Goal: Task Accomplishment & Management: Complete application form

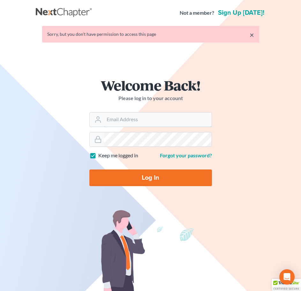
type input "[EMAIL_ADDRESS][DOMAIN_NAME]"
click at [171, 181] on input "Log In" at bounding box center [150, 177] width 123 height 17
type input "Thinking..."
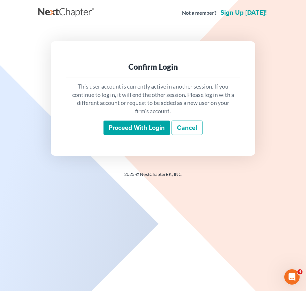
click at [151, 131] on input "Proceed with login" at bounding box center [137, 128] width 66 height 15
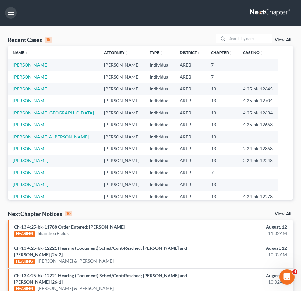
click at [10, 12] on button "button" at bounding box center [11, 13] width 12 height 12
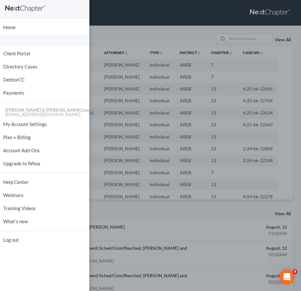
click at [16, 38] on span "New Case" at bounding box center [13, 40] width 21 height 5
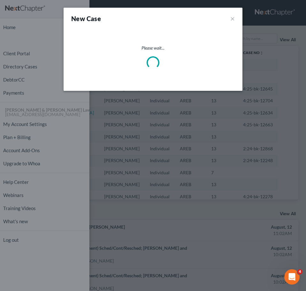
select select "5"
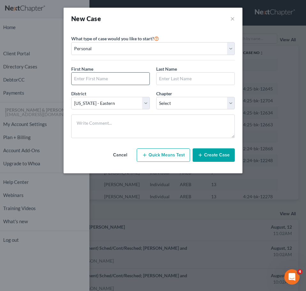
click at [114, 78] on input "text" at bounding box center [111, 79] width 78 height 12
type input "McKenzie"
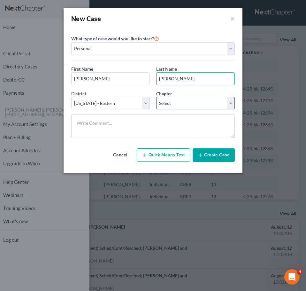
type input "McShan"
click at [161, 98] on select "Select 7 11 12 13" at bounding box center [195, 103] width 79 height 13
select select "3"
click at [156, 97] on select "Select 7 11 12 13" at bounding box center [195, 103] width 79 height 13
click at [202, 149] on button "Create Case" at bounding box center [214, 154] width 42 height 13
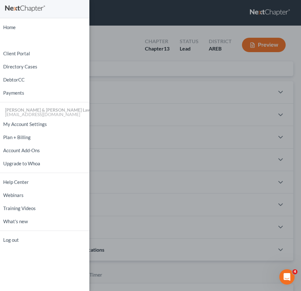
click at [159, 84] on div "Home New Case Client Portal Directory Cases DebtorCC Payments [PERSON_NAME] & […" at bounding box center [150, 145] width 301 height 291
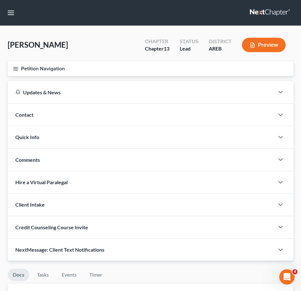
click at [174, 118] on div "Contact" at bounding box center [141, 115] width 267 height 22
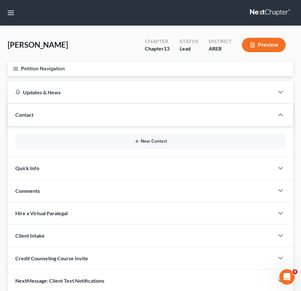
click at [195, 140] on button "New Contact" at bounding box center [150, 141] width 261 height 5
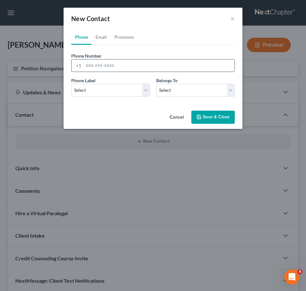
click at [99, 70] on input "tel" at bounding box center [158, 65] width 151 height 12
type input "501-743-9190"
click at [115, 91] on select "Select Mobile Home Work Other" at bounding box center [110, 90] width 79 height 13
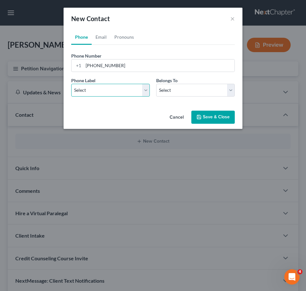
select select "0"
click at [71, 84] on select "Select Mobile Home Work Other" at bounding box center [110, 90] width 79 height 13
click at [165, 92] on select "Select Client Other" at bounding box center [195, 90] width 79 height 13
select select "0"
click at [156, 84] on select "Select Client Other" at bounding box center [195, 90] width 79 height 13
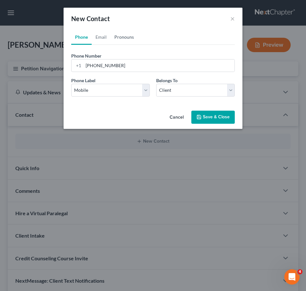
click at [123, 35] on link "Pronouns" at bounding box center [124, 36] width 27 height 15
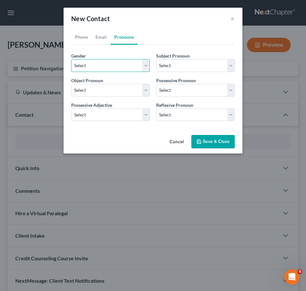
click at [113, 64] on select "Select [DEMOGRAPHIC_DATA] [DEMOGRAPHIC_DATA] [DEMOGRAPHIC_DATA] More Than One P…" at bounding box center [110, 65] width 79 height 13
select select "1"
click at [71, 59] on select "Select [DEMOGRAPHIC_DATA] [DEMOGRAPHIC_DATA] [DEMOGRAPHIC_DATA] More Than One P…" at bounding box center [110, 65] width 79 height 13
select select "1"
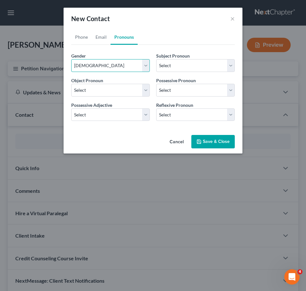
select select "1"
click at [100, 38] on link "Email" at bounding box center [101, 36] width 19 height 15
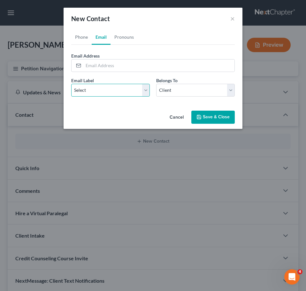
click at [108, 91] on select "Select Home Work Other" at bounding box center [110, 90] width 79 height 13
select select "0"
click at [71, 84] on select "Select Home Work Other" at bounding box center [110, 90] width 79 height 13
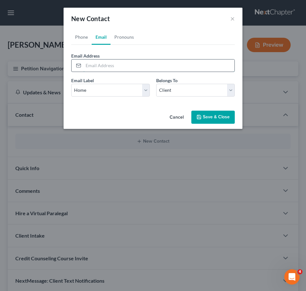
click at [112, 66] on input "email" at bounding box center [158, 65] width 151 height 12
type input "mckenziemars00@gmail.com"
click at [230, 122] on button "Save & Close" at bounding box center [212, 117] width 43 height 13
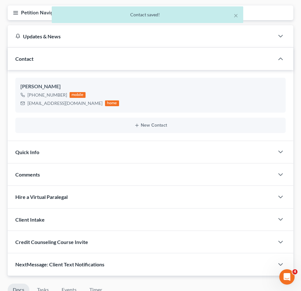
scroll to position [58, 0]
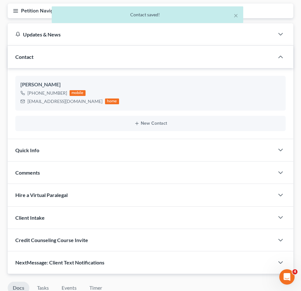
click at [192, 150] on div "Quick Info" at bounding box center [141, 150] width 267 height 22
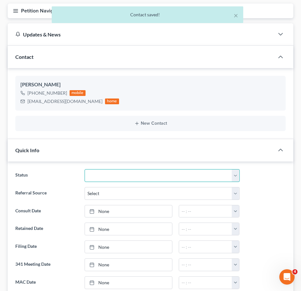
click at [191, 173] on select "Awaiting 341 Chapter 7 - Attended Meeting Confirmed Discharged Dismissed New Co…" at bounding box center [162, 175] width 155 height 13
select select "5"
click at [85, 169] on select "Awaiting 341 Chapter 7 - Attended Meeting Confirmed Discharged Dismissed New Co…" at bounding box center [162, 175] width 155 height 13
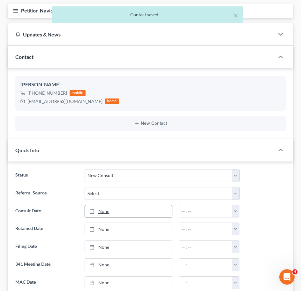
type input "8/12/2025"
click at [126, 206] on link "None" at bounding box center [128, 211] width 87 height 12
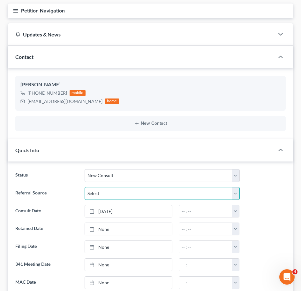
click at [141, 196] on select "Select Word Of Mouth Previous Clients Direct Mail Website Google Search Modern …" at bounding box center [162, 193] width 155 height 13
select select "0"
click at [85, 187] on select "Select Word Of Mouth Previous Clients Direct Mail Website Google Search Modern …" at bounding box center [162, 193] width 155 height 13
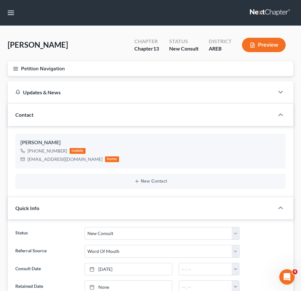
click at [14, 67] on line "button" at bounding box center [15, 67] width 4 height 0
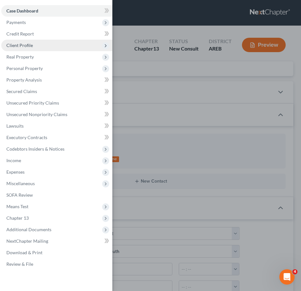
click at [24, 49] on span "Client Profile" at bounding box center [56, 46] width 111 height 12
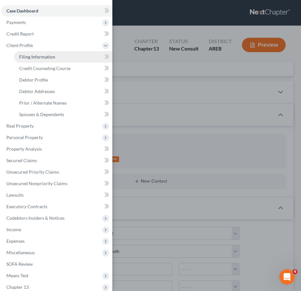
click at [33, 58] on span "Filing Information" at bounding box center [37, 56] width 36 height 5
select select "1"
select select "0"
select select "3"
select select "5"
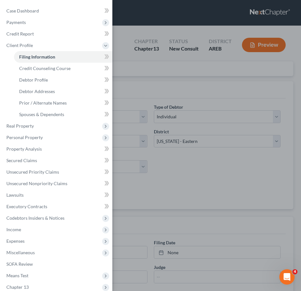
click at [159, 90] on div "Case Dashboard Payments Invoices Payments Payments Credit Report Client Profile" at bounding box center [150, 145] width 301 height 291
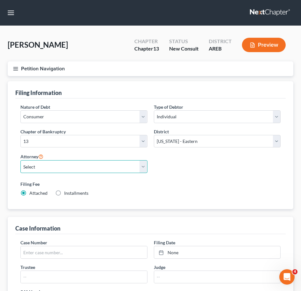
click at [118, 164] on select "Select Samantha Lambert - AREB Samantha Lambert - ARWB Ben D. Perry - AREB Ben …" at bounding box center [83, 166] width 127 height 13
select select "0"
click at [20, 160] on select "Select Samantha Lambert - AREB Samantha Lambert - ARWB Ben D. Perry - AREB Ben …" at bounding box center [83, 166] width 127 height 13
click at [74, 191] on span "Installments" at bounding box center [76, 192] width 24 height 5
click at [71, 191] on input "Installments Installments" at bounding box center [69, 192] width 4 height 4
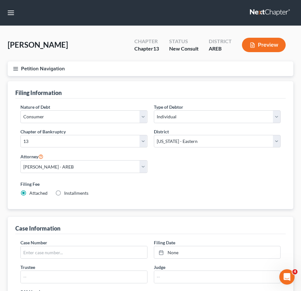
radio input "true"
radio input "false"
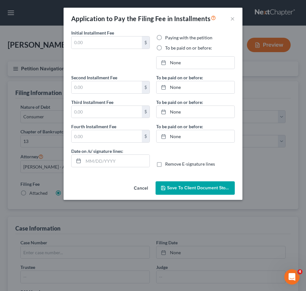
type input "0.00"
radio input "true"
type input "0.00"
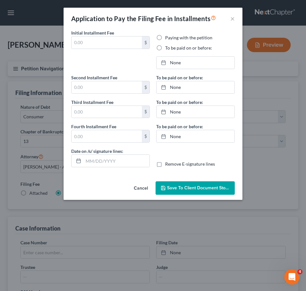
type input "[DATE]"
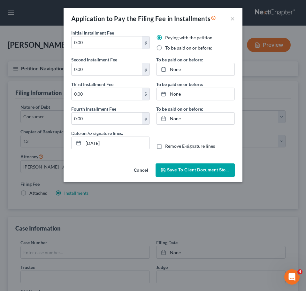
click at [146, 171] on button "Cancel" at bounding box center [141, 170] width 24 height 13
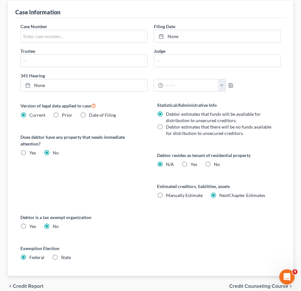
scroll to position [246, 0]
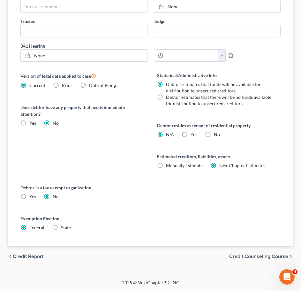
click at [253, 254] on span "Credit Counseling Course" at bounding box center [258, 256] width 59 height 5
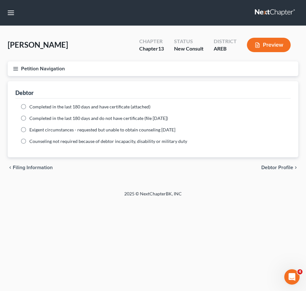
click at [281, 164] on div "chevron_left Filing Information Debtor Profile chevron_right" at bounding box center [153, 167] width 291 height 20
click at [274, 168] on span "Debtor Profile" at bounding box center [277, 167] width 32 height 5
select select "0"
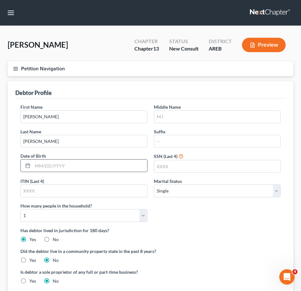
click at [75, 165] on input "text" at bounding box center [90, 165] width 115 height 12
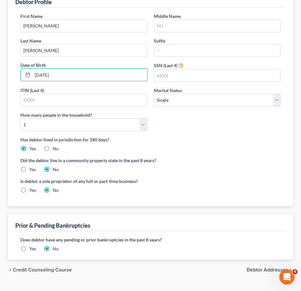
scroll to position [91, 0]
type input "08/23/2000"
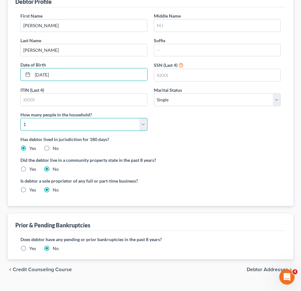
click at [141, 127] on select "Select 1 2 3 4 5 6 7 8 9 10 11 12 13 14 15 16 17 18 19 20" at bounding box center [83, 124] width 127 height 13
select select "2"
click at [20, 118] on select "Select 1 2 3 4 5 6 7 8 9 10 11 12 13 14 15 16 17 18 19 20" at bounding box center [83, 124] width 127 height 13
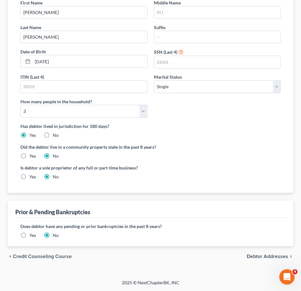
click at [260, 254] on span "Debtor Addresses" at bounding box center [268, 256] width 42 height 5
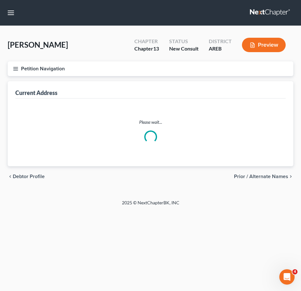
select select "0"
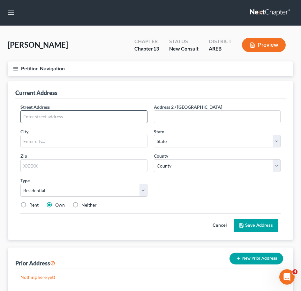
click at [93, 115] on input "text" at bounding box center [84, 117] width 127 height 12
type input "8000 River Pointe Dr"
type input "Apt 7B12"
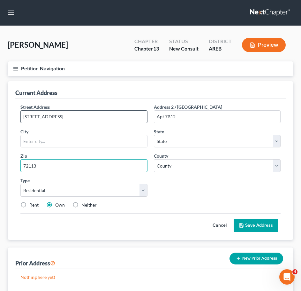
type input "72113"
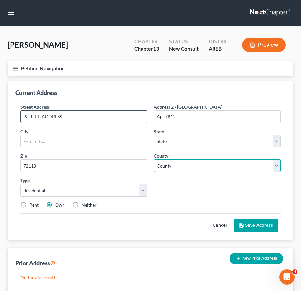
type input "Maumelle"
select select "2"
click at [193, 163] on select "County" at bounding box center [217, 165] width 127 height 13
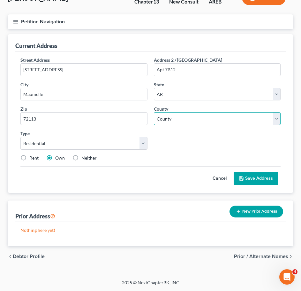
click at [176, 122] on select "County Arkansas County Ashley County Baxter County Benton County Boone County B…" at bounding box center [217, 118] width 127 height 13
select select "59"
click at [154, 112] on select "County Arkansas County Ashley County Baxter County Benton County Boone County B…" at bounding box center [217, 118] width 127 height 13
click at [29, 156] on label "Rent" at bounding box center [33, 158] width 9 height 6
click at [32, 156] on input "Rent" at bounding box center [34, 157] width 4 height 4
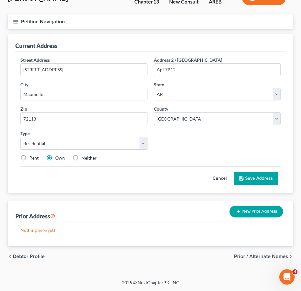
radio input "true"
click at [257, 181] on button "Save Address" at bounding box center [256, 178] width 44 height 13
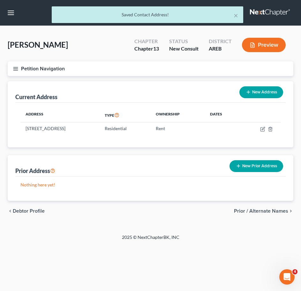
scroll to position [0, 0]
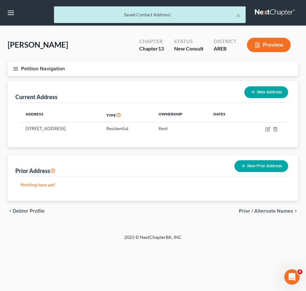
click at [267, 212] on span "Prior / Alternate Names" at bounding box center [266, 210] width 54 height 5
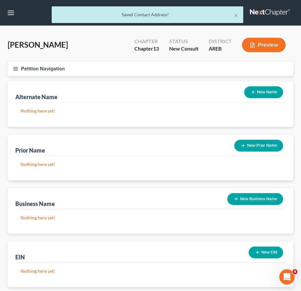
scroll to position [41, 0]
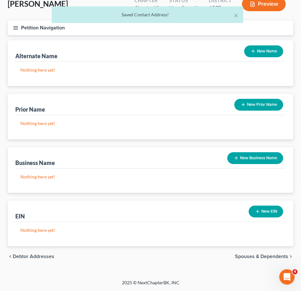
click at [253, 254] on span "Spouses & Dependents" at bounding box center [261, 256] width 53 height 5
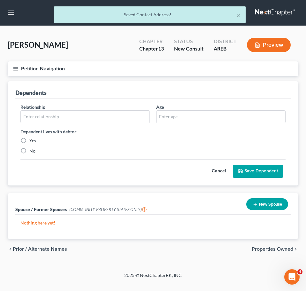
click at [73, 124] on div "Relationship * Age Dependent lives with debtor: Yes No" at bounding box center [153, 132] width 272 height 56
click at [68, 118] on input "text" at bounding box center [85, 117] width 129 height 12
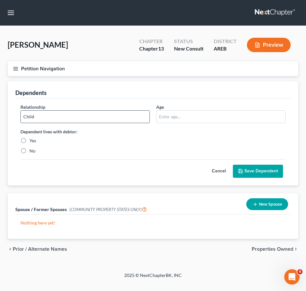
type input "Child"
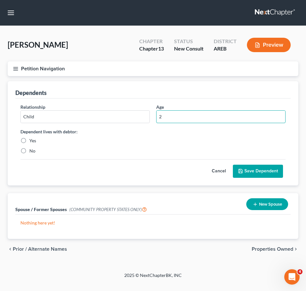
type input "2"
click at [33, 138] on label "Yes" at bounding box center [32, 140] width 7 height 6
click at [33, 138] on input "Yes" at bounding box center [34, 139] width 4 height 4
radio input "true"
click at [265, 170] on button "Save Dependent" at bounding box center [258, 171] width 50 height 13
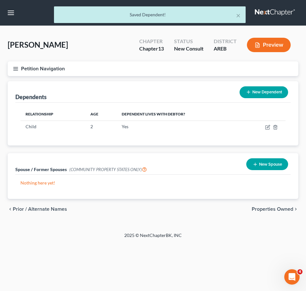
click at [285, 208] on span "Properties Owned" at bounding box center [273, 208] width 42 height 5
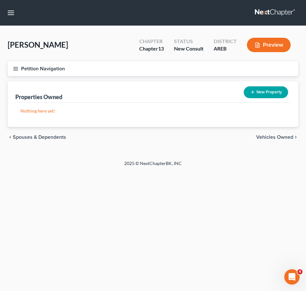
click at [269, 204] on div "Home New Case Client Portal Directory Cases DebtorCC Payments Lambert & Perry L…" at bounding box center [153, 145] width 306 height 291
click at [277, 139] on span "Vehicles Owned" at bounding box center [274, 137] width 37 height 5
click at [268, 200] on div "Home New Case Client Portal Directory Cases DebtorCC Payments Lambert & Perry L…" at bounding box center [153, 145] width 306 height 291
click at [270, 93] on button "New Vehicle" at bounding box center [267, 92] width 41 height 12
select select "0"
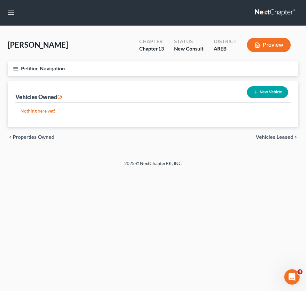
select select "0"
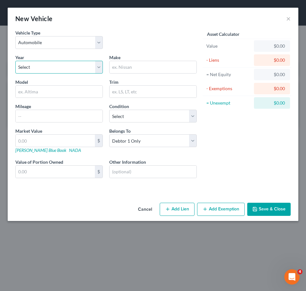
click at [90, 64] on select "Select 2026 2025 2024 2023 2022 2021 2020 2019 2018 2017 2016 2015 2014 2013 20…" at bounding box center [59, 67] width 88 height 13
select select "5"
click at [15, 61] on select "Select 2026 2025 2024 2023 2022 2021 2020 2019 2018 2017 2016 2015 2014 2013 20…" at bounding box center [59, 67] width 88 height 13
click at [136, 68] on input "text" at bounding box center [153, 67] width 87 height 12
type input "E"
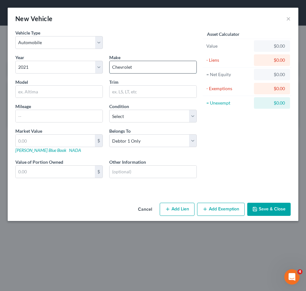
type input "Chevrolet"
type input "Equinox"
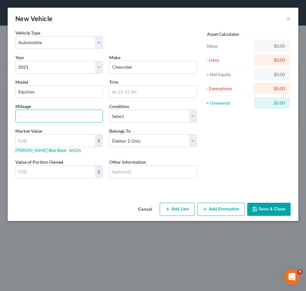
click at [51, 106] on div "Mileage" at bounding box center [59, 112] width 94 height 19
click at [49, 110] on input "text" at bounding box center [59, 116] width 87 height 12
type input "55000"
click at [172, 210] on button "Add Lien" at bounding box center [177, 209] width 35 height 13
select select "0"
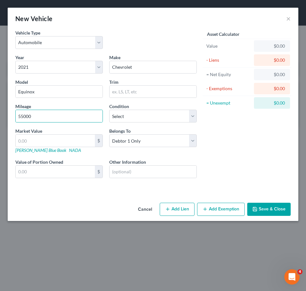
select select "0"
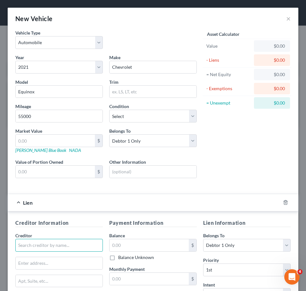
click at [84, 240] on input "text" at bounding box center [59, 245] width 88 height 13
type input "GMC Financial"
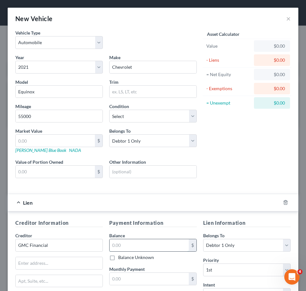
click at [142, 239] on input "text" at bounding box center [149, 245] width 79 height 12
type input "11,125"
click at [144, 167] on input "text" at bounding box center [153, 172] width 87 height 12
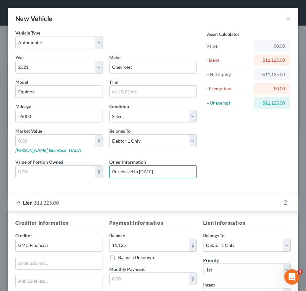
type input "Purchased in 2021"
click at [151, 94] on input "text" at bounding box center [153, 92] width 87 height 12
type input ":"
click at [56, 143] on input "text" at bounding box center [55, 141] width 79 height 12
type input "1"
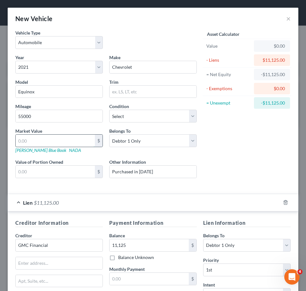
type input "1.00"
type input "15"
type input "15.00"
type input "150"
type input "150.00"
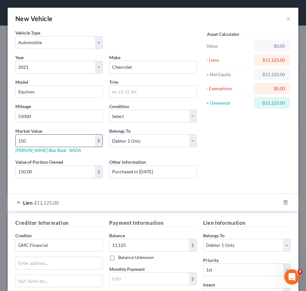
type input "1505"
type input "1,505.00"
type input "15050"
type input "15,050.00"
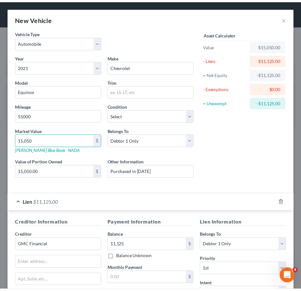
scroll to position [89, 0]
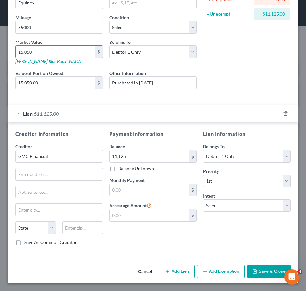
type input "15,050"
click at [266, 269] on button "Save & Close" at bounding box center [268, 271] width 43 height 13
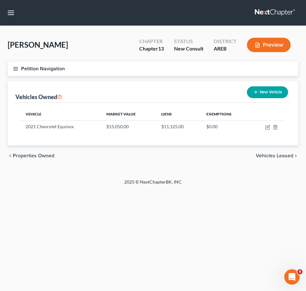
click at [267, 153] on span "Vehicles Leased" at bounding box center [274, 155] width 37 height 5
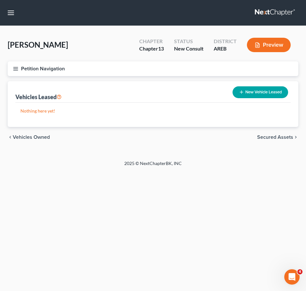
click at [266, 138] on span "Secured Assets" at bounding box center [275, 137] width 36 height 5
click at [279, 135] on span "Personal Items" at bounding box center [276, 137] width 34 height 5
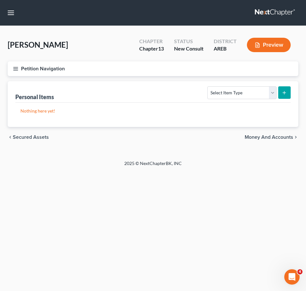
click at [261, 99] on div "Select Item Type Clothing Collectibles Of Value Electronics Firearms Household …" at bounding box center [248, 92] width 86 height 17
click at [255, 88] on select "Select Item Type Clothing Collectibles Of Value Electronics Firearms Household …" at bounding box center [241, 92] width 69 height 13
select select "household_goods"
click at [208, 86] on select "Select Item Type Clothing Collectibles Of Value Electronics Firearms Household …" at bounding box center [241, 92] width 69 height 13
click at [286, 95] on icon "submit" at bounding box center [284, 92] width 5 height 5
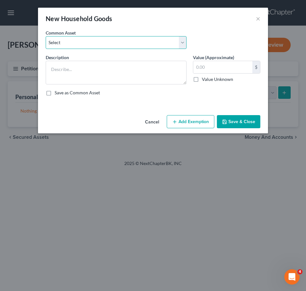
click at [166, 40] on select "Select Household goods and furnishings" at bounding box center [116, 42] width 141 height 13
select select "0"
click at [46, 36] on select "Select Household goods and furnishings" at bounding box center [116, 42] width 141 height 13
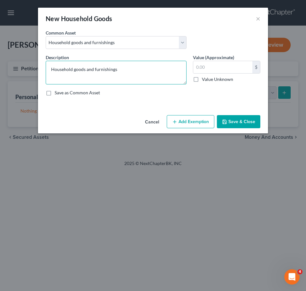
click at [147, 68] on textarea "Household goods and furnishings" at bounding box center [116, 73] width 141 height 24
drag, startPoint x: 154, startPoint y: 77, endPoint x: 43, endPoint y: 78, distance: 111.2
click at [43, 78] on div "Description * Household goods and furnishings 1/2 interest with non-filing spou…" at bounding box center [116, 69] width 147 height 30
click at [156, 80] on textarea "Household goods and furnishings 1/2 interest with non-filing spouse in total va…" at bounding box center [116, 73] width 141 height 24
type textarea "Household goods and furnishings 1/2 interest with non-filing spouse in total va…"
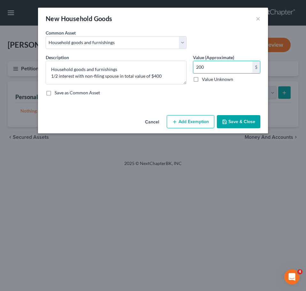
type input "200"
click at [256, 122] on button "Save & Close" at bounding box center [238, 121] width 43 height 13
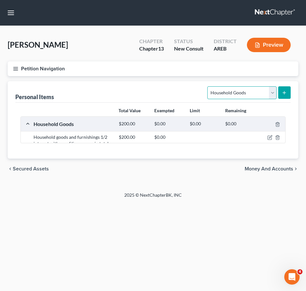
click at [257, 94] on select "Select Item Type Clothing Collectibles Of Value Electronics Firearms Household …" at bounding box center [241, 92] width 69 height 13
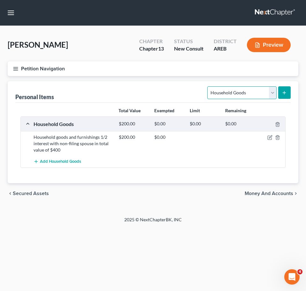
select select "electronics"
click at [208, 86] on select "Select Item Type Clothing Collectibles Of Value Electronics Firearms Household …" at bounding box center [241, 92] width 69 height 13
click at [281, 91] on button "submit" at bounding box center [284, 92] width 12 height 12
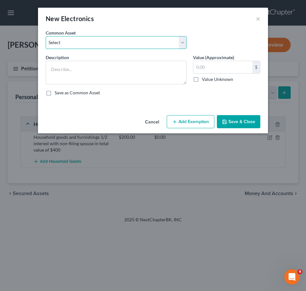
click at [149, 44] on select "Select Household electronics" at bounding box center [116, 42] width 141 height 13
select select "0"
click at [46, 36] on select "Select Household electronics" at bounding box center [116, 42] width 141 height 13
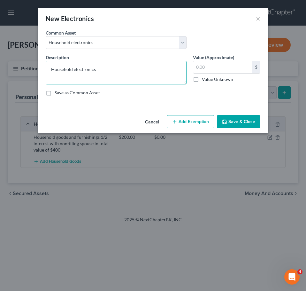
click at [129, 69] on textarea "Household electronics" at bounding box center [116, 73] width 141 height 24
paste textarea "1/2 interest with non-filing spouse in total value of $"
type textarea "Household electronics 1/2 interest with non-filing spouse in total value of $300"
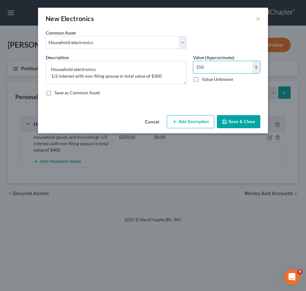
type input "150"
click at [238, 121] on button "Save & Close" at bounding box center [238, 121] width 43 height 13
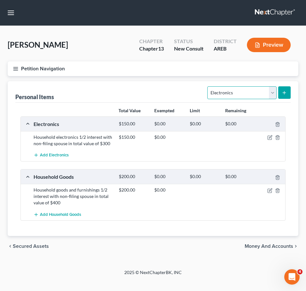
click at [254, 92] on select "Select Item Type Clothing Collectibles Of Value Electronics Firearms Household …" at bounding box center [241, 92] width 69 height 13
select select "clothing"
click at [208, 86] on select "Select Item Type Clothing Collectibles Of Value Electronics Firearms Household …" at bounding box center [241, 92] width 69 height 13
click at [285, 91] on icon "submit" at bounding box center [284, 92] width 5 height 5
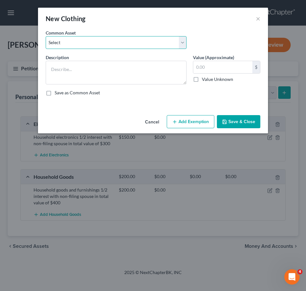
click at [146, 45] on select "Select Clothing" at bounding box center [116, 42] width 141 height 13
select select "0"
click at [46, 36] on select "Select Clothing" at bounding box center [116, 42] width 141 height 13
type textarea "Clothing"
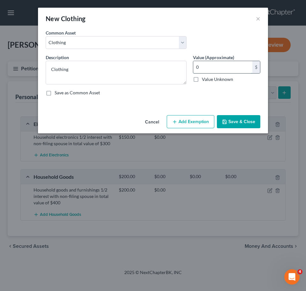
click at [224, 72] on input "0" at bounding box center [222, 67] width 59 height 12
type input "50"
click at [247, 124] on button "Save & Close" at bounding box center [238, 121] width 43 height 13
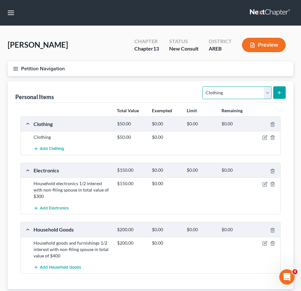
click at [250, 94] on select "Select Item Type Clothing Collectibles Of Value Electronics Firearms Household …" at bounding box center [237, 92] width 69 height 13
select select "jewelry"
click at [204, 86] on select "Select Item Type Clothing Collectibles Of Value Electronics Firearms Household …" at bounding box center [237, 92] width 69 height 13
click at [276, 91] on button "submit" at bounding box center [280, 92] width 12 height 12
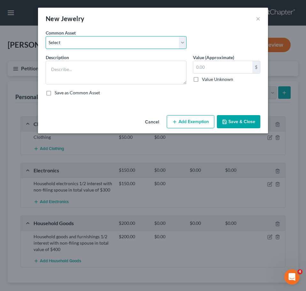
click at [168, 48] on select "Select Jewelry" at bounding box center [116, 42] width 141 height 13
select select "0"
click at [46, 36] on select "Select Jewelry" at bounding box center [116, 42] width 141 height 13
type textarea "Jewelry"
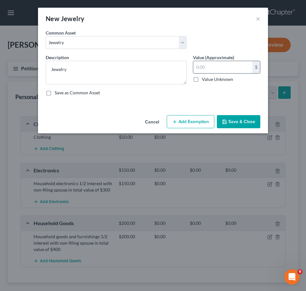
click at [217, 68] on input "text" at bounding box center [222, 67] width 59 height 12
type input "800"
click at [245, 121] on button "Save & Close" at bounding box center [238, 121] width 43 height 13
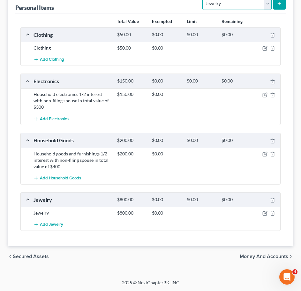
scroll to position [86, 0]
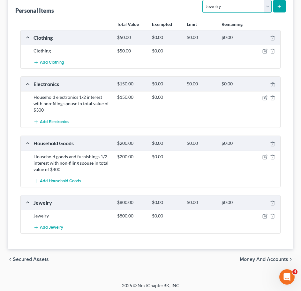
click at [231, 2] on select "Select Item Type Clothing Collectibles Of Value Electronics Firearms Household …" at bounding box center [237, 6] width 69 height 13
click at [284, 258] on span "Money and Accounts" at bounding box center [264, 259] width 49 height 5
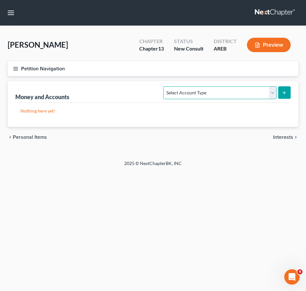
click at [228, 95] on select "Select Account Type Brokerage Cash on Hand Certificates of Deposit Checking Acc…" at bounding box center [219, 92] width 113 height 13
select select "checking"
click at [165, 86] on select "Select Account Type Brokerage Cash on Hand Certificates of Deposit Checking Acc…" at bounding box center [219, 92] width 113 height 13
click at [288, 91] on button "submit" at bounding box center [284, 92] width 12 height 12
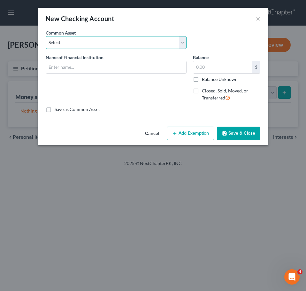
click at [131, 40] on select "Select Checking account" at bounding box center [116, 42] width 141 height 13
select select "0"
click at [46, 36] on select "Select Checking account" at bounding box center [116, 42] width 141 height 13
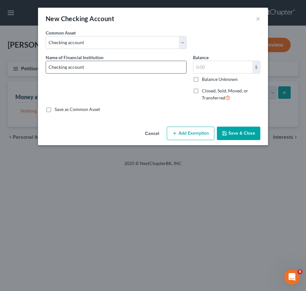
click at [139, 68] on input "Checking account" at bounding box center [116, 67] width 140 height 12
type input "Checking account - Centennial Bank"
click at [139, 68] on input "Checking account - Centennial Bank" at bounding box center [116, 67] width 140 height 12
click at [220, 67] on input "text" at bounding box center [222, 67] width 59 height 12
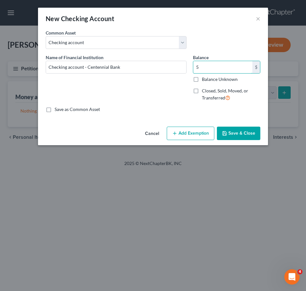
type input "5"
click at [243, 136] on button "Save & Close" at bounding box center [238, 133] width 43 height 13
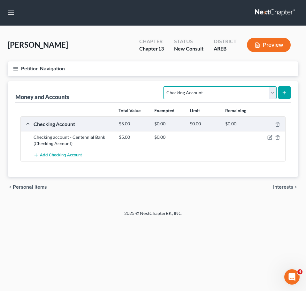
click at [245, 95] on select "Select Account Type Brokerage Cash on Hand Certificates of Deposit Checking Acc…" at bounding box center [219, 92] width 113 height 13
select select "savings"
click at [165, 86] on select "Select Account Type Brokerage Cash on Hand Certificates of Deposit Checking Acc…" at bounding box center [219, 92] width 113 height 13
click at [284, 94] on line "submit" at bounding box center [284, 92] width 0 height 3
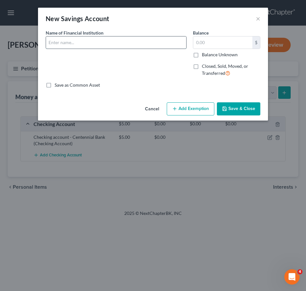
click at [122, 43] on input "text" at bounding box center [116, 42] width 140 height 12
type input "Centennial Bank"
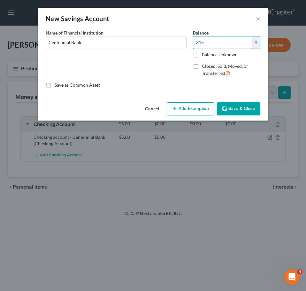
type input "315"
click at [235, 107] on button "Save & Close" at bounding box center [238, 108] width 43 height 13
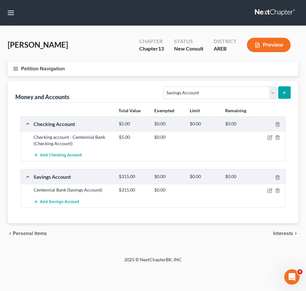
click at [285, 234] on span "Interests" at bounding box center [283, 233] width 20 height 5
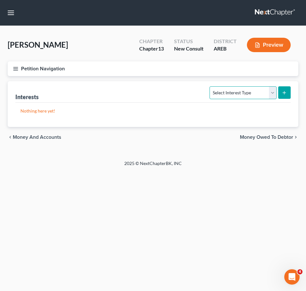
click at [272, 90] on select "Select Interest Type 401K Annuity Bond Education IRA Government Bond Government…" at bounding box center [243, 92] width 67 height 13
select select "401k"
click at [211, 86] on select "Select Interest Type 401K Annuity Bond Education IRA Government Bond Government…" at bounding box center [243, 92] width 67 height 13
click at [282, 97] on button "submit" at bounding box center [284, 92] width 12 height 12
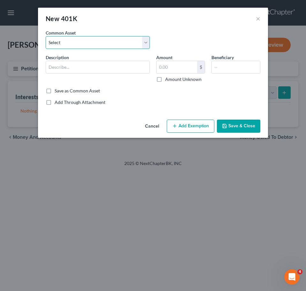
click at [104, 45] on select "Select 401k through work" at bounding box center [98, 42] width 104 height 13
select select "0"
click at [46, 36] on select "Select 401k through work" at bounding box center [98, 42] width 104 height 13
type input "401k through work"
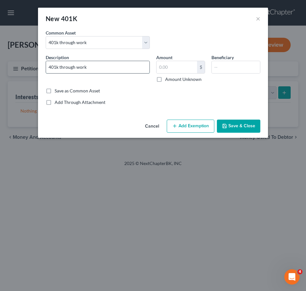
click at [122, 69] on input "401k through work" at bounding box center [98, 67] width 104 height 12
click at [185, 68] on input "text" at bounding box center [177, 67] width 41 height 12
type input "5,000"
click at [232, 128] on button "Save & Close" at bounding box center [238, 126] width 43 height 13
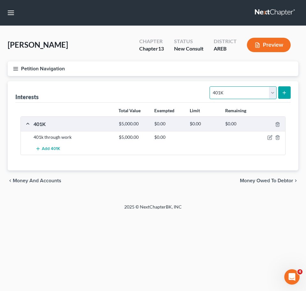
click at [267, 91] on select "Select Interest Type 401K Annuity Bond Education IRA Government Bond Government…" at bounding box center [243, 92] width 67 height 13
click at [288, 216] on div "Home New Case Client Portal Directory Cases DebtorCC Payments Lambert & Perry L…" at bounding box center [153, 145] width 306 height 291
click at [265, 178] on span "Money Owed to Debtor" at bounding box center [266, 180] width 53 height 5
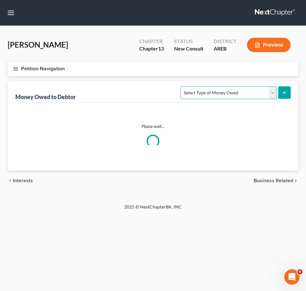
click at [258, 94] on select "Select Type of Money Owed Accounts Receivable Alimony Child Support Claims Agai…" at bounding box center [229, 92] width 96 height 13
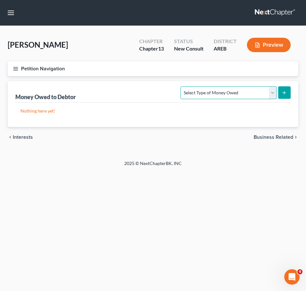
select select "expected_tax_refund"
click at [182, 86] on select "Select Type of Money Owed Accounts Receivable Alimony Child Support Claims Agai…" at bounding box center [229, 92] width 96 height 13
click at [286, 95] on button "submit" at bounding box center [284, 92] width 12 height 12
select select "0"
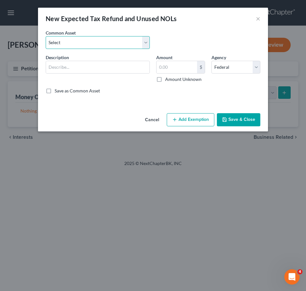
click at [121, 43] on select "Select Expected refund for 2024 tax refund" at bounding box center [98, 42] width 104 height 13
select select "1"
click at [46, 36] on select "Select Expected refund for 2024 tax refund" at bounding box center [98, 42] width 104 height 13
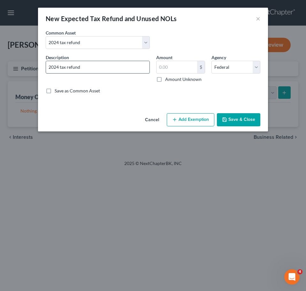
click at [113, 68] on input "2024 tax refund" at bounding box center [98, 67] width 104 height 12
type input "2024 tax refund $1800"
click at [239, 121] on button "Save & Close" at bounding box center [238, 119] width 43 height 13
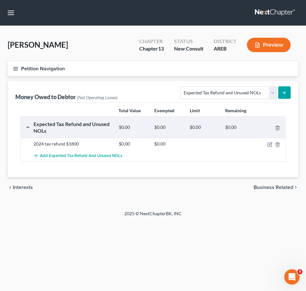
click at [291, 189] on span "Business Related" at bounding box center [274, 187] width 40 height 5
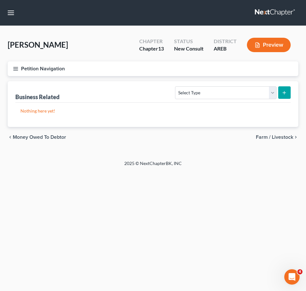
click at [281, 138] on span "Farm / Livestock" at bounding box center [274, 137] width 37 height 5
click at [274, 140] on span "Miscellaneous Property" at bounding box center [266, 137] width 54 height 5
click at [269, 137] on span "Property Analysis" at bounding box center [273, 137] width 41 height 5
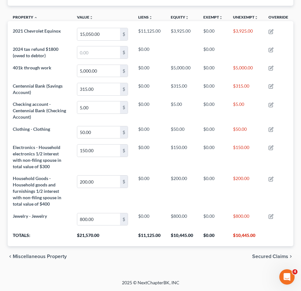
click at [280, 254] on span "Secured Claims" at bounding box center [271, 256] width 36 height 5
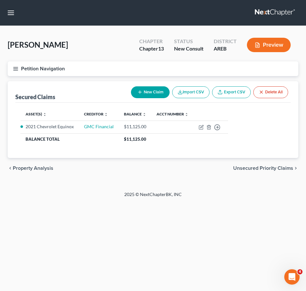
click at [253, 170] on span "Unsecured Priority Claims" at bounding box center [263, 168] width 60 height 5
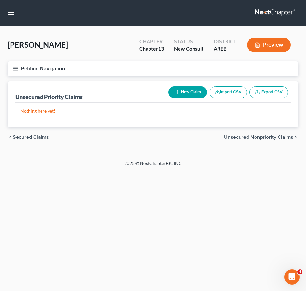
click at [263, 136] on span "Unsecured Nonpriority Claims" at bounding box center [258, 137] width 69 height 5
click at [284, 139] on span "Lawsuits" at bounding box center [283, 137] width 20 height 5
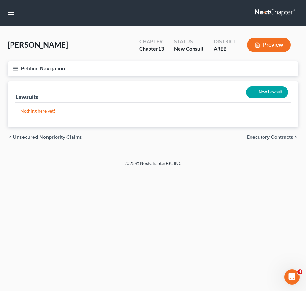
click at [278, 137] on span "Executory Contracts" at bounding box center [270, 137] width 46 height 5
click at [288, 138] on span "Codebtors" at bounding box center [281, 137] width 24 height 5
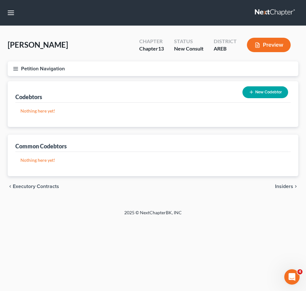
click at [291, 185] on span "Insiders" at bounding box center [284, 186] width 18 height 5
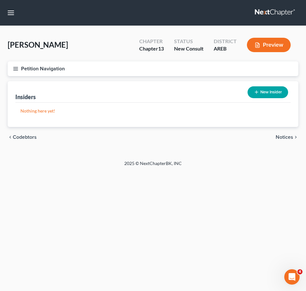
click at [284, 136] on span "Notices" at bounding box center [285, 137] width 18 height 5
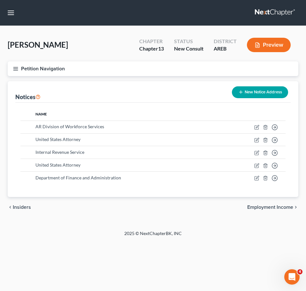
click at [283, 207] on span "Employment Income" at bounding box center [270, 207] width 46 height 5
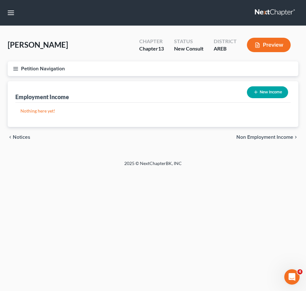
click at [274, 94] on button "New Income" at bounding box center [267, 92] width 41 height 12
select select "0"
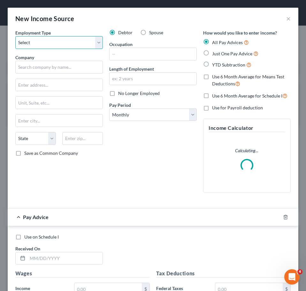
click at [82, 45] on select "Select Full or Part Time Employment Self Employment" at bounding box center [59, 42] width 88 height 13
select select "0"
click at [15, 36] on select "Select Full or Part Time Employment Self Employment" at bounding box center [59, 42] width 88 height 13
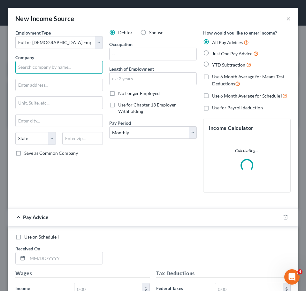
click at [59, 68] on input "text" at bounding box center [59, 67] width 88 height 13
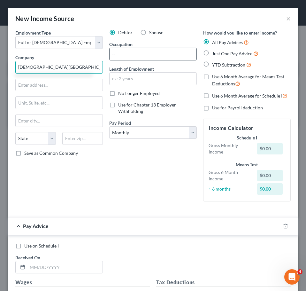
type input "Baptist Health Medical Center"
click at [147, 53] on input "text" at bounding box center [153, 54] width 87 height 12
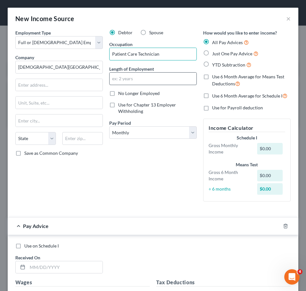
type input "Patient Care Technician"
click at [153, 81] on input "text" at bounding box center [153, 79] width 87 height 12
type input "5 years"
click at [226, 51] on span "Just One Pay Advice" at bounding box center [232, 53] width 40 height 5
click at [219, 51] on input "Just One Pay Advice" at bounding box center [217, 52] width 4 height 4
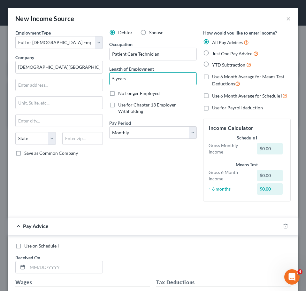
radio input "true"
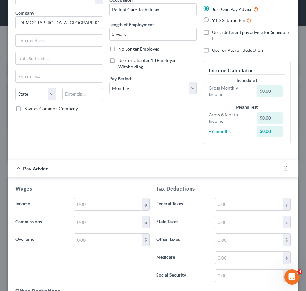
scroll to position [45, 0]
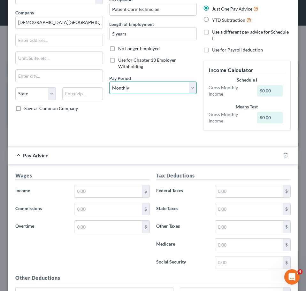
click at [175, 87] on select "Select Monthly Twice Monthly Every Other Week Weekly" at bounding box center [153, 88] width 88 height 13
select select "2"
click at [109, 82] on select "Select Monthly Twice Monthly Every Other Week Weekly" at bounding box center [153, 88] width 88 height 13
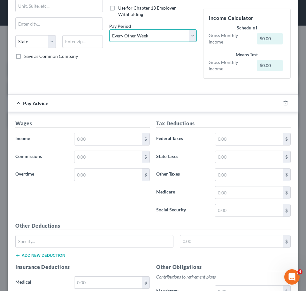
scroll to position [98, 0]
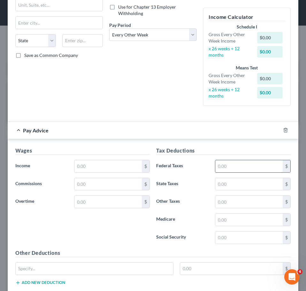
click at [241, 172] on input "text" at bounding box center [248, 166] width 67 height 12
type input "750"
click at [102, 165] on input "text" at bounding box center [107, 166] width 67 height 12
type input "970"
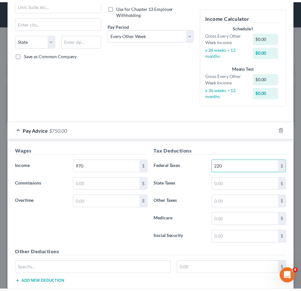
scroll to position [272, 0]
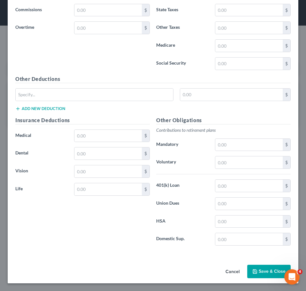
type input "220"
click at [269, 272] on button "Save & Close" at bounding box center [268, 271] width 43 height 13
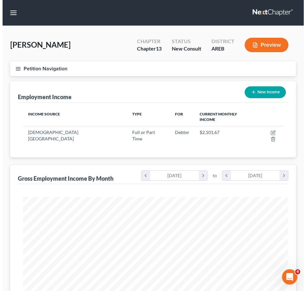
scroll to position [319505, 319362]
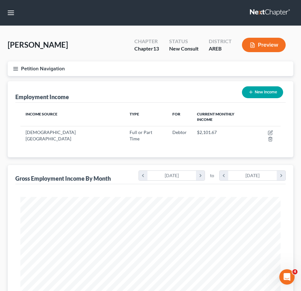
click at [275, 93] on button "New Income" at bounding box center [262, 92] width 41 height 12
select select "0"
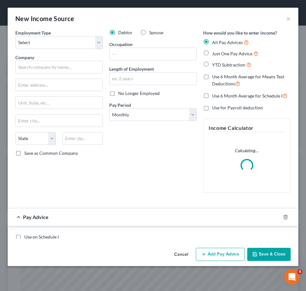
scroll to position [133, 278]
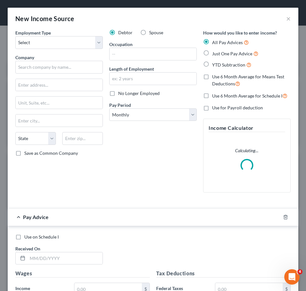
click at [149, 32] on label "Spouse" at bounding box center [156, 32] width 14 height 6
click at [152, 32] on input "Spouse" at bounding box center [154, 31] width 4 height 4
radio input "true"
click at [57, 44] on select "Select Full or Part Time Employment Self Employment" at bounding box center [59, 42] width 88 height 13
select select "0"
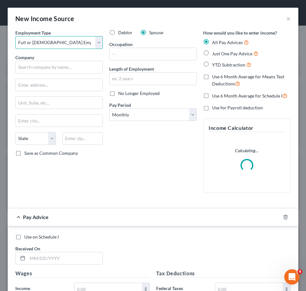
click at [15, 36] on select "Select Full or Part Time Employment Self Employment" at bounding box center [59, 42] width 88 height 13
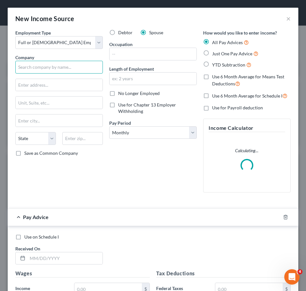
click at [62, 65] on input "text" at bounding box center [59, 67] width 88 height 13
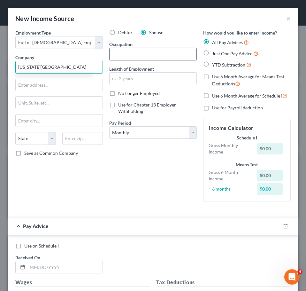
type input "Arkansas Surgical Hospital"
click at [132, 56] on input "text" at bounding box center [153, 54] width 87 height 12
type input "Physical Therapy Technician"
click at [215, 53] on span "Just One Pay Advice" at bounding box center [232, 53] width 40 height 5
click at [215, 53] on input "Just One Pay Advice" at bounding box center [217, 52] width 4 height 4
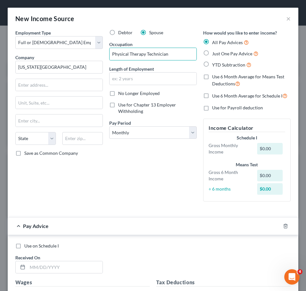
radio input "true"
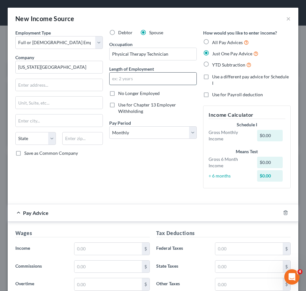
click at [177, 78] on input "text" at bounding box center [153, 79] width 87 height 12
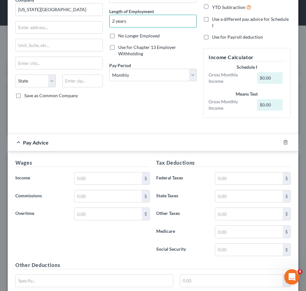
scroll to position [58, 0]
type input "2 years"
click at [165, 73] on select "Select Monthly Twice Monthly Every Other Week Weekly" at bounding box center [153, 74] width 88 height 13
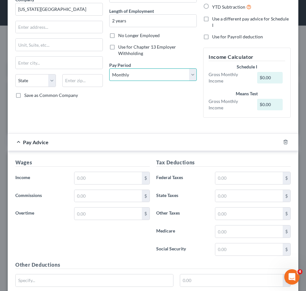
select select "2"
click at [109, 68] on select "Select Monthly Twice Monthly Every Other Week Weekly" at bounding box center [153, 74] width 88 height 13
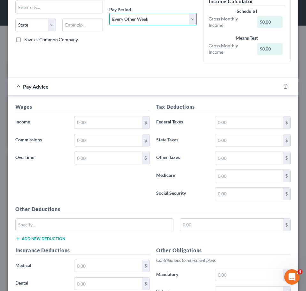
scroll to position [120, 0]
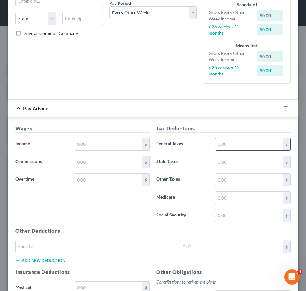
click at [233, 144] on input "text" at bounding box center [248, 144] width 67 height 12
type input "850"
click at [99, 146] on input "text" at bounding box center [107, 144] width 67 height 12
type input "1,100"
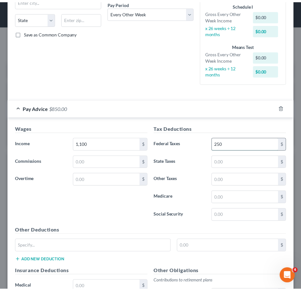
scroll to position [272, 0]
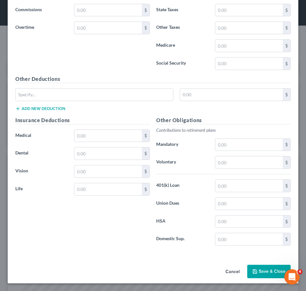
type input "250"
click at [258, 271] on button "Save & Close" at bounding box center [268, 271] width 43 height 13
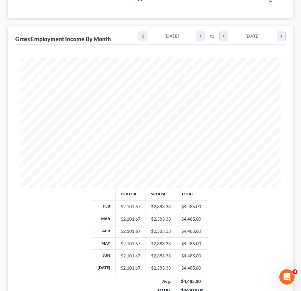
scroll to position [211, 0]
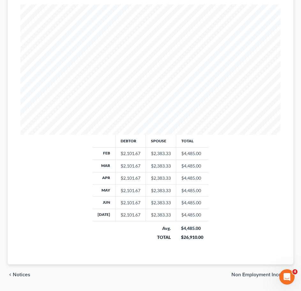
click at [266, 272] on span "Non Employment Income" at bounding box center [260, 274] width 57 height 5
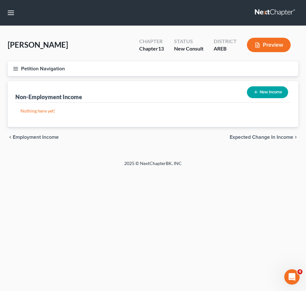
click at [270, 89] on button "New Income" at bounding box center [267, 92] width 41 height 12
select select "0"
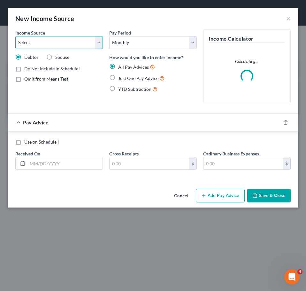
click at [61, 39] on select "Select Unemployment Disability (from employer) Pension Retirement Social Securi…" at bounding box center [59, 42] width 88 height 13
select select "13"
click at [15, 36] on select "Select Unemployment Disability (from employer) Pension Retirement Social Securi…" at bounding box center [59, 42] width 88 height 13
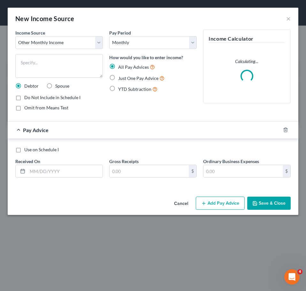
click at [57, 107] on span "Omit from Means Test" at bounding box center [46, 107] width 44 height 5
click at [31, 107] on input "Omit from Means Test" at bounding box center [29, 107] width 4 height 4
checkbox input "true"
click at [71, 70] on textarea at bounding box center [59, 66] width 88 height 24
type textarea "tax refund"
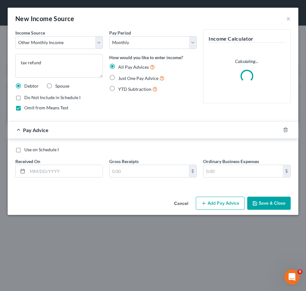
click at [130, 79] on span "Just One Pay Advice" at bounding box center [138, 77] width 40 height 5
click at [125, 79] on input "Just One Pay Advice" at bounding box center [123, 76] width 4 height 4
radio input "true"
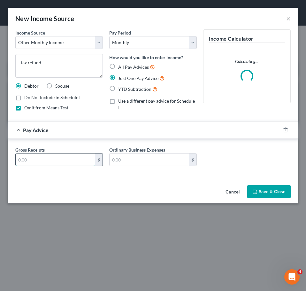
click at [70, 159] on input "text" at bounding box center [55, 159] width 79 height 12
type input "150"
click at [253, 190] on icon "button" at bounding box center [255, 191] width 5 height 5
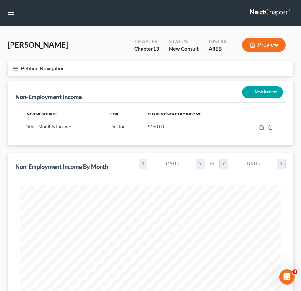
scroll to position [199, 0]
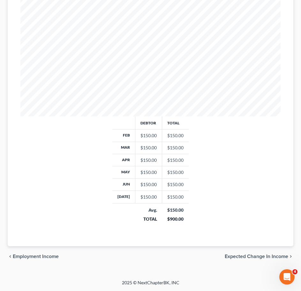
click at [267, 255] on span "Expected Change in Income" at bounding box center [257, 256] width 64 height 5
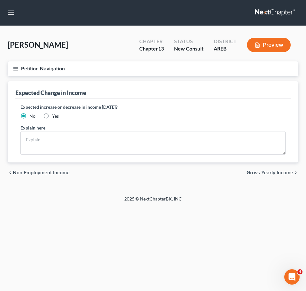
click at [273, 168] on div "chevron_left Non Employment Income Gross Yearly Income chevron_right" at bounding box center [153, 172] width 291 height 20
click at [269, 170] on span "Gross Yearly Income" at bounding box center [270, 172] width 47 height 5
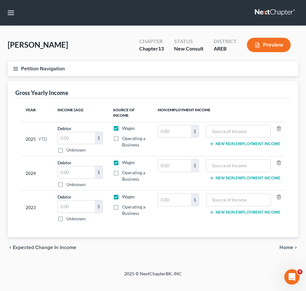
click at [284, 246] on span "Home" at bounding box center [287, 247] width 14 height 5
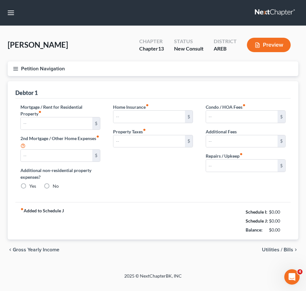
type input "0.00"
radio input "true"
type input "0.00"
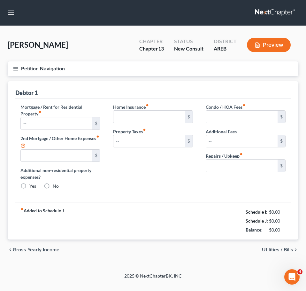
type input "0.00"
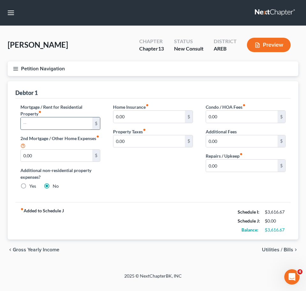
click at [69, 123] on input "text" at bounding box center [57, 123] width 72 height 12
type input "1,340"
click at [165, 186] on div "Home Insurance fiber_manual_record 0.00 $ Property Taxes fiber_manual_record 0.…" at bounding box center [153, 149] width 93 height 91
click at [273, 249] on span "Utilities / Bills" at bounding box center [277, 249] width 31 height 5
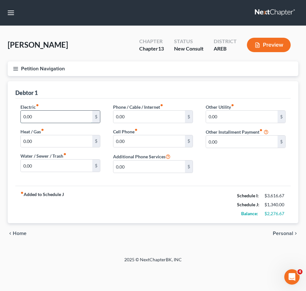
click at [49, 121] on input "0.00" at bounding box center [57, 117] width 72 height 12
type input "150"
click at [193, 209] on div "fiber_manual_record Added to Schedule J Schedule I: $3,616.67 Schedule J: $1,49…" at bounding box center [153, 204] width 276 height 37
click at [141, 144] on input "0.00" at bounding box center [149, 141] width 72 height 12
click at [155, 140] on input "0.00" at bounding box center [149, 141] width 72 height 12
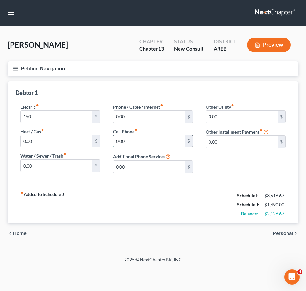
click at [155, 140] on input "0.00" at bounding box center [149, 141] width 72 height 12
type input "128"
click at [220, 164] on div "Other Utility fiber_manual_record 0.00 $ Other Installment Payment fiber_manual…" at bounding box center [245, 141] width 93 height 74
click at [135, 114] on input "0.00" at bounding box center [149, 117] width 72 height 12
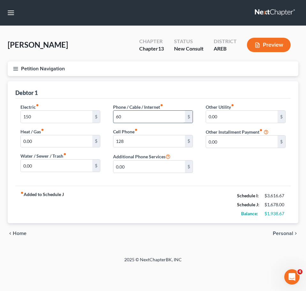
click at [133, 114] on input "60" at bounding box center [149, 117] width 72 height 12
type input "65"
click at [247, 163] on div "Other Utility fiber_manual_record 0.00 $ Other Installment Payment fiber_manual…" at bounding box center [245, 141] width 93 height 74
click at [254, 147] on input "0.00" at bounding box center [242, 142] width 72 height 12
type input "50"
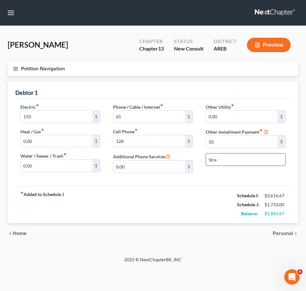
type input "Streaming Services"
click at [282, 237] on div "chevron_left Home Personal chevron_right" at bounding box center [153, 233] width 291 height 20
click at [282, 232] on span "Personal" at bounding box center [283, 233] width 20 height 5
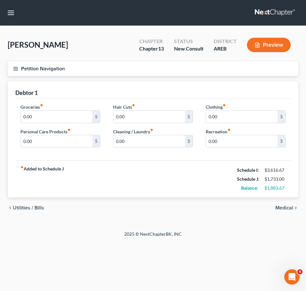
click at [57, 127] on div "Groceries fiber_manual_record 0.00 $ Personal Care Products fiber_manual_record…" at bounding box center [60, 128] width 93 height 49
click at [55, 120] on input "0.00" at bounding box center [57, 117] width 72 height 12
type input "400"
type input "50"
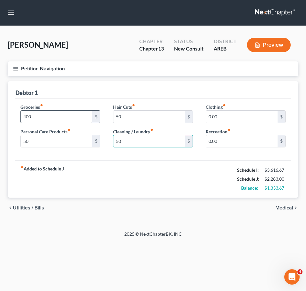
type input "50"
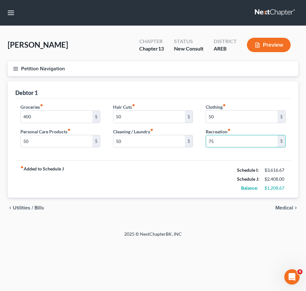
type input "75"
click at [285, 208] on span "Medical" at bounding box center [285, 207] width 18 height 5
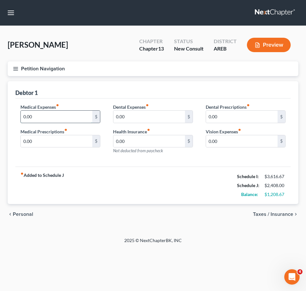
click at [27, 119] on input "0.00" at bounding box center [57, 117] width 72 height 12
type input "10"
click at [262, 214] on span "Taxes / Insurance" at bounding box center [273, 214] width 40 height 5
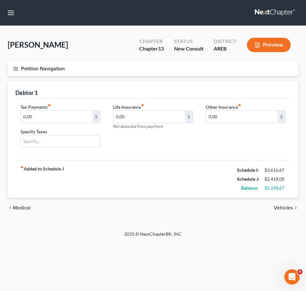
click at [279, 205] on span "Vehicles" at bounding box center [283, 207] width 19 height 5
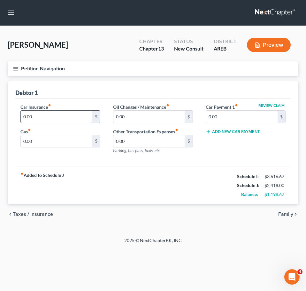
click at [35, 114] on input "0.00" at bounding box center [57, 117] width 72 height 12
type input "117"
click at [66, 97] on div "Debtor 1" at bounding box center [153, 89] width 276 height 17
click at [54, 144] on input "0.00" at bounding box center [57, 141] width 72 height 12
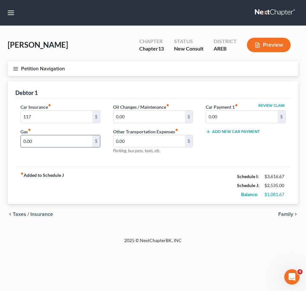
click at [54, 144] on input "0.00" at bounding box center [57, 141] width 72 height 12
type input "200"
click at [286, 214] on span "Family" at bounding box center [285, 214] width 15 height 5
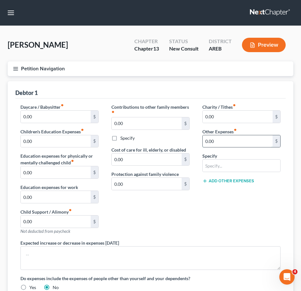
click at [261, 142] on input "0.00" at bounding box center [238, 141] width 70 height 12
click at [253, 163] on input "text" at bounding box center [242, 165] width 78 height 12
type input "Pet Expense"
click at [241, 154] on div "Specify Pet Expense" at bounding box center [242, 161] width 78 height 19
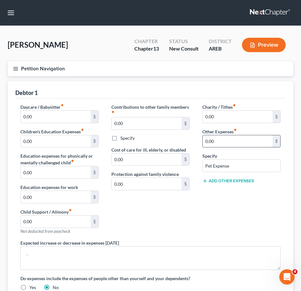
click at [229, 141] on input "0.00" at bounding box center [238, 141] width 70 height 12
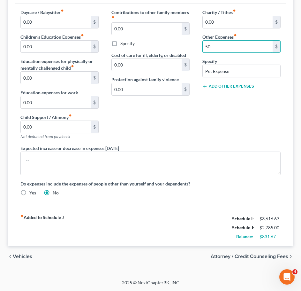
type input "50"
click at [201, 184] on label "Do expenses include the expenses of people other than yourself and your depende…" at bounding box center [150, 183] width 261 height 7
click at [26, 257] on span "Vehicles" at bounding box center [22, 256] width 19 height 5
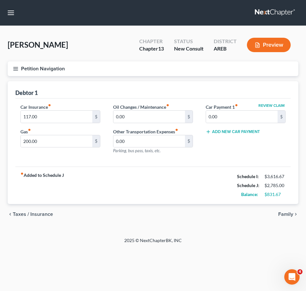
click at [43, 215] on span "Taxes / Insurance" at bounding box center [33, 214] width 40 height 5
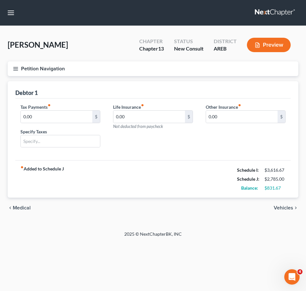
click at [32, 212] on div "chevron_left Medical Vehicles chevron_right" at bounding box center [153, 208] width 291 height 20
click at [27, 208] on span "Medical" at bounding box center [22, 207] width 18 height 5
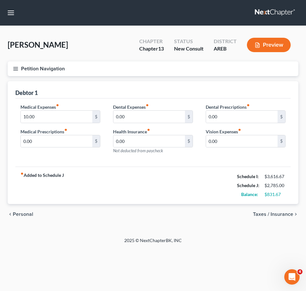
click at [19, 216] on span "Personal" at bounding box center [23, 214] width 20 height 5
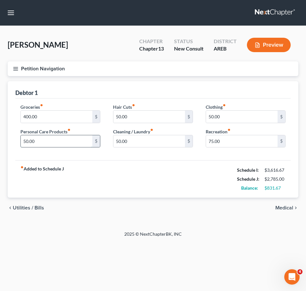
click at [47, 142] on input "50.00" at bounding box center [57, 141] width 72 height 12
type input "100"
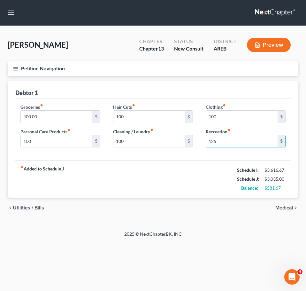
type input "125"
click at [166, 185] on div "fiber_manual_record Added to Schedule J Schedule I: $3,616.67 Schedule J: $3,03…" at bounding box center [153, 178] width 276 height 37
click at [58, 116] on input "400.00" at bounding box center [57, 117] width 72 height 12
click at [288, 207] on span "Medical" at bounding box center [285, 207] width 18 height 5
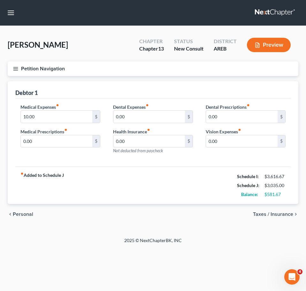
click at [281, 214] on span "Taxes / Insurance" at bounding box center [273, 214] width 40 height 5
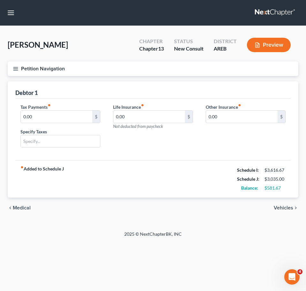
click at [285, 208] on span "Vehicles" at bounding box center [283, 207] width 19 height 5
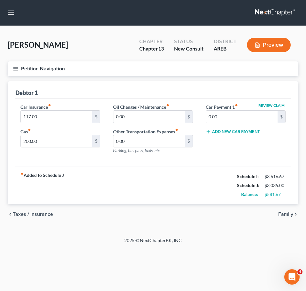
click at [289, 214] on span "Family" at bounding box center [285, 214] width 15 height 5
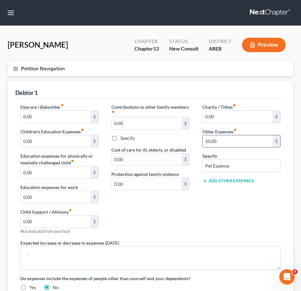
click at [223, 139] on input "50.00" at bounding box center [238, 141] width 70 height 12
type input "90"
click at [234, 223] on div "Charity / Tithes fiber_manual_record 0.00 $ Other Expenses fiber_manual_record …" at bounding box center [241, 172] width 91 height 136
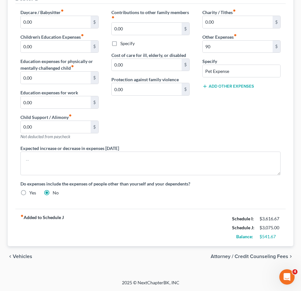
click at [22, 255] on span "Vehicles" at bounding box center [22, 256] width 19 height 5
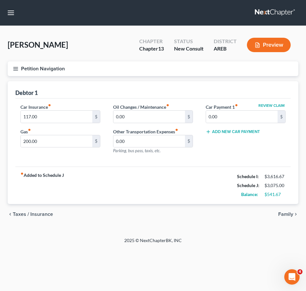
click at [290, 215] on span "Family" at bounding box center [285, 214] width 15 height 5
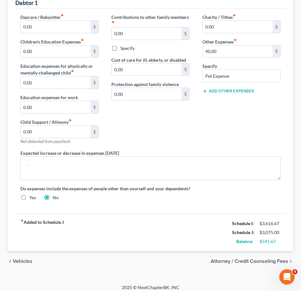
scroll to position [90, 0]
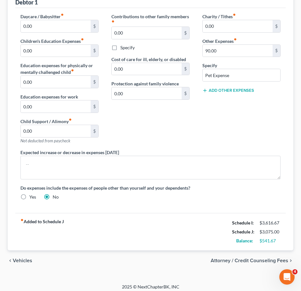
click at [224, 90] on button "Add Other Expenses" at bounding box center [229, 90] width 52 height 5
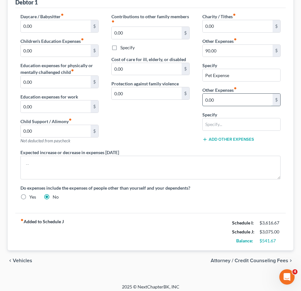
click at [230, 101] on input "0.00" at bounding box center [238, 100] width 70 height 12
click at [221, 126] on input "text" at bounding box center [242, 124] width 78 height 12
type input "Diapers"
click at [231, 100] on input "0.00" at bounding box center [238, 100] width 70 height 12
type input "55"
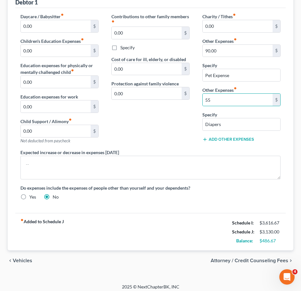
click at [174, 138] on div "Contributions to other family members fiber_manual_record 0.00 $ Specify Cost o…" at bounding box center [150, 81] width 91 height 136
click at [24, 262] on span "Vehicles" at bounding box center [22, 260] width 19 height 5
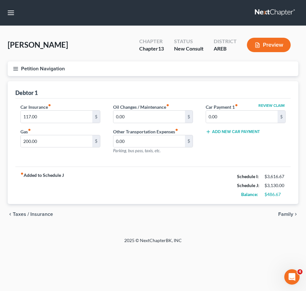
click at [24, 214] on span "Taxes / Insurance" at bounding box center [33, 214] width 40 height 5
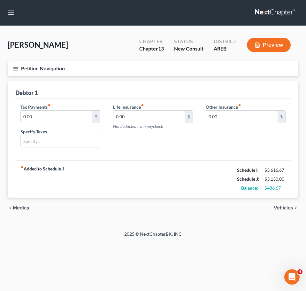
click at [20, 211] on div "chevron_left Medical Vehicles chevron_right" at bounding box center [153, 208] width 291 height 20
click at [19, 208] on span "Medical" at bounding box center [22, 207] width 18 height 5
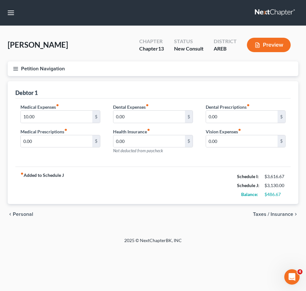
click at [19, 208] on div "chevron_left Personal Taxes / Insurance chevron_right" at bounding box center [153, 214] width 291 height 20
click at [34, 118] on input "10.00" at bounding box center [57, 117] width 72 height 12
type input "25"
click at [18, 212] on span "Personal" at bounding box center [23, 214] width 20 height 5
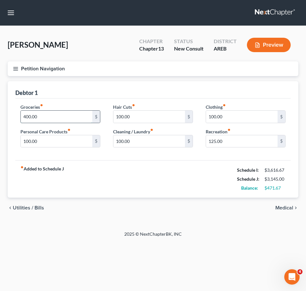
click at [46, 115] on input "400.00" at bounding box center [57, 117] width 72 height 12
click at [36, 116] on input "550" at bounding box center [57, 117] width 72 height 12
type input "575"
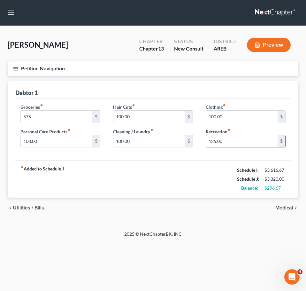
click at [233, 142] on input "125.00" at bounding box center [242, 141] width 72 height 12
type input "120"
click at [204, 181] on div "fiber_manual_record Added to Schedule J Schedule I: $3,616.67 Schedule J: $3,31…" at bounding box center [153, 178] width 276 height 37
click at [287, 208] on span "Medical" at bounding box center [285, 207] width 18 height 5
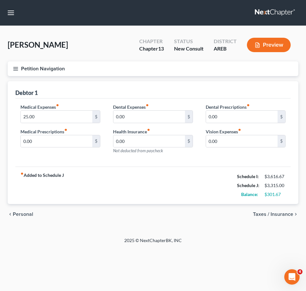
click at [11, 68] on button "Petition Navigation" at bounding box center [153, 68] width 291 height 15
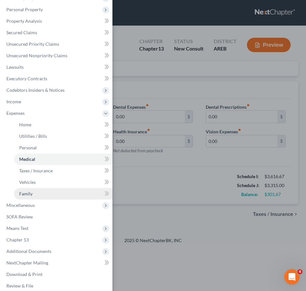
scroll to position [65, 0]
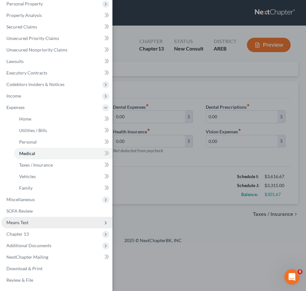
click at [35, 224] on span "Means Test" at bounding box center [56, 223] width 111 height 12
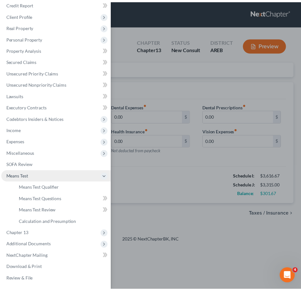
scroll to position [30, 0]
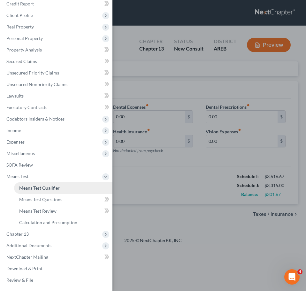
click at [52, 190] on span "Means Test Qualifier" at bounding box center [39, 187] width 41 height 5
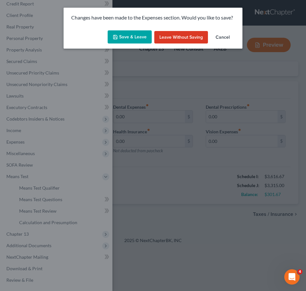
click at [139, 42] on button "Save & Leave" at bounding box center [130, 36] width 44 height 13
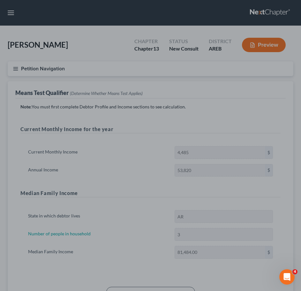
click at [234, 172] on div at bounding box center [150, 145] width 301 height 291
click at [11, 64] on div at bounding box center [150, 145] width 301 height 291
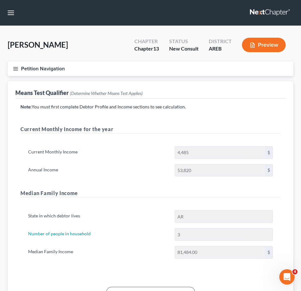
click at [13, 71] on icon "button" at bounding box center [16, 69] width 6 height 6
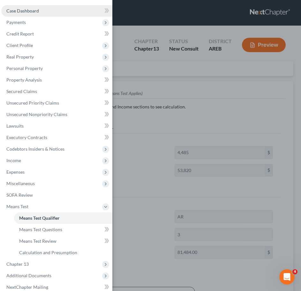
click at [29, 8] on span "Case Dashboard" at bounding box center [22, 10] width 33 height 5
select select "0"
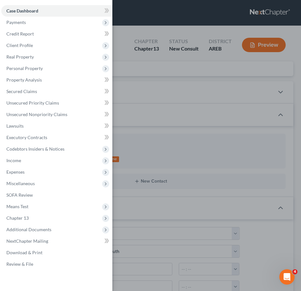
click at [191, 39] on div "Case Dashboard Payments Invoices Payments Payments Credit Report Client Profile" at bounding box center [150, 145] width 301 height 291
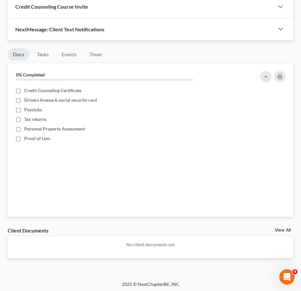
scroll to position [522, 0]
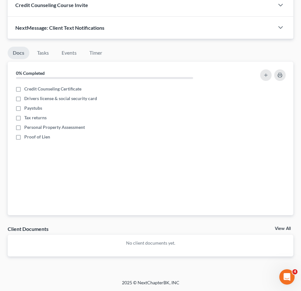
click at [285, 228] on link "View All" at bounding box center [283, 228] width 16 height 4
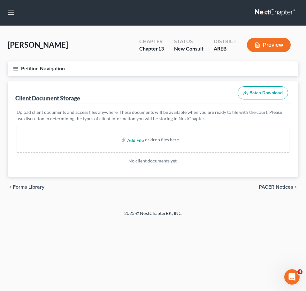
click at [133, 139] on input "file" at bounding box center [134, 140] width 15 height 12
type input "C:\fakepath\Consultation Worksheet M McShan.docx"
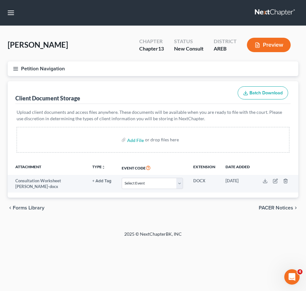
click at [21, 66] on button "Petition Navigation" at bounding box center [153, 68] width 291 height 15
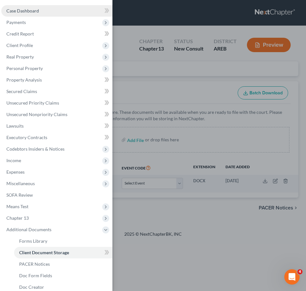
click at [37, 10] on span "Case Dashboard" at bounding box center [22, 10] width 33 height 5
select select "0"
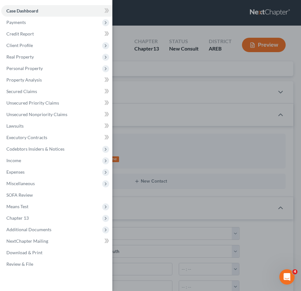
click at [173, 44] on div "Case Dashboard Payments Invoices Payments Payments Credit Report Client Profile" at bounding box center [150, 145] width 301 height 291
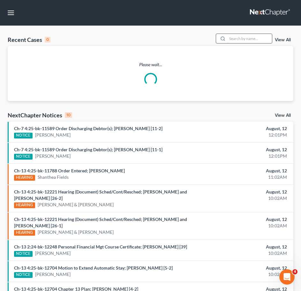
click at [251, 37] on input "search" at bounding box center [250, 38] width 45 height 9
type input "fields"
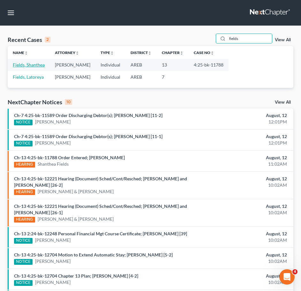
click at [34, 65] on link "Fields, Shanthea" at bounding box center [29, 64] width 32 height 5
select select "2"
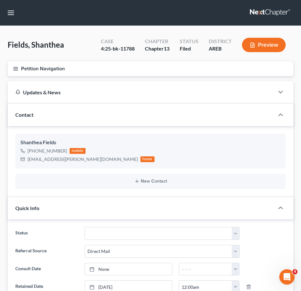
click at [14, 70] on line "button" at bounding box center [15, 70] width 4 height 0
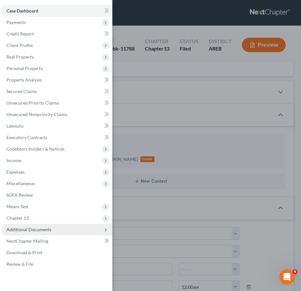
click at [35, 230] on span "Additional Documents" at bounding box center [28, 229] width 45 height 5
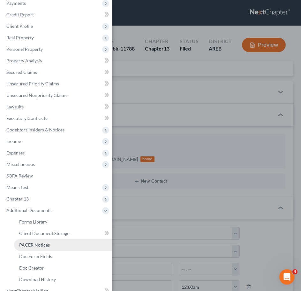
click at [22, 243] on span "PACER Notices" at bounding box center [34, 244] width 31 height 5
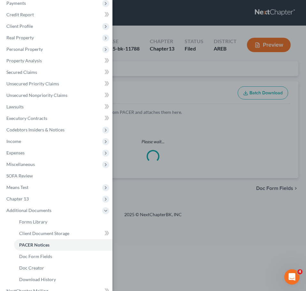
click at [193, 85] on div "Case Dashboard Payments Invoices Payments Payments Credit Report Client Profile" at bounding box center [153, 145] width 306 height 291
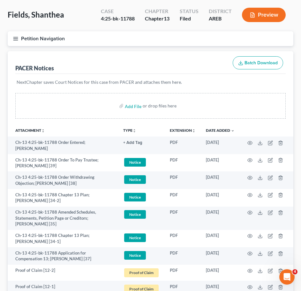
scroll to position [30, 0]
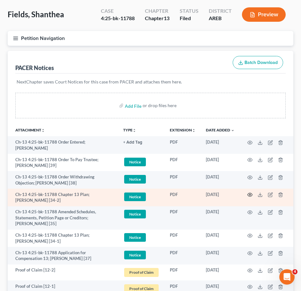
click at [250, 194] on icon "button" at bounding box center [250, 194] width 5 height 5
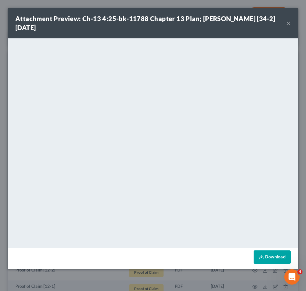
click at [291, 21] on div "Attachment Preview: Ch-13 4:25-bk-11788 Chapter 13 Plan; Shanthea Danielle Fiel…" at bounding box center [153, 23] width 291 height 31
click at [290, 21] on button "×" at bounding box center [288, 23] width 4 height 8
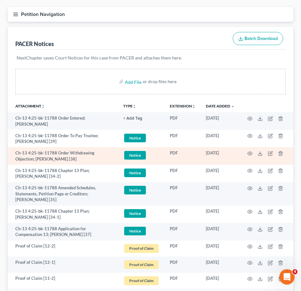
scroll to position [55, 0]
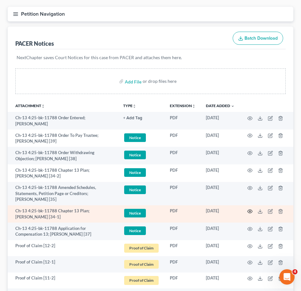
click at [252, 213] on icon "button" at bounding box center [250, 211] width 5 height 5
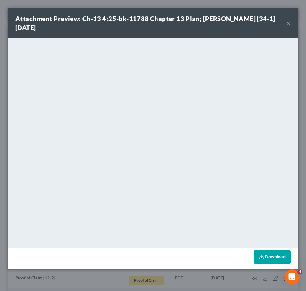
click at [288, 23] on button "×" at bounding box center [288, 23] width 4 height 8
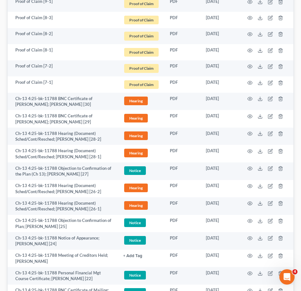
scroll to position [446, 0]
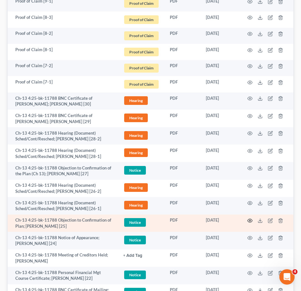
click at [251, 221] on circle "button" at bounding box center [250, 220] width 1 height 1
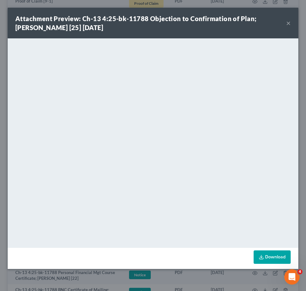
click at [287, 21] on button "×" at bounding box center [288, 23] width 4 height 8
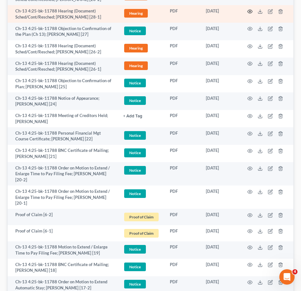
scroll to position [538, 0]
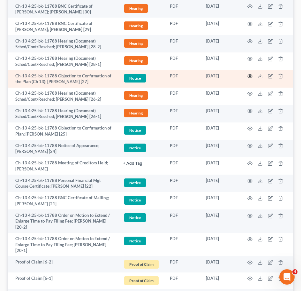
click at [250, 79] on icon "button" at bounding box center [250, 76] width 5 height 5
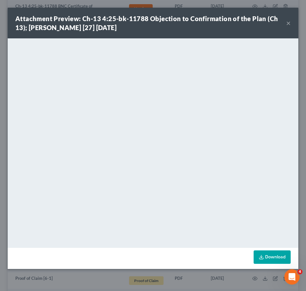
click at [290, 19] on button "×" at bounding box center [288, 23] width 4 height 8
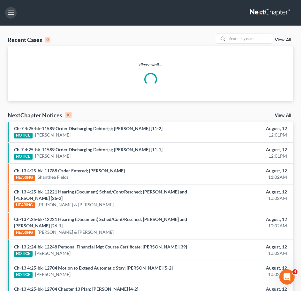
click at [9, 15] on button "button" at bounding box center [11, 13] width 12 height 12
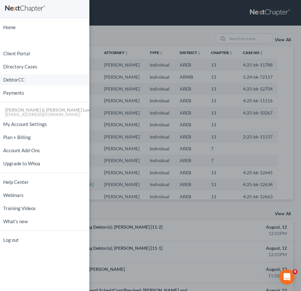
click at [16, 81] on link "DebtorCC" at bounding box center [44, 79] width 89 height 11
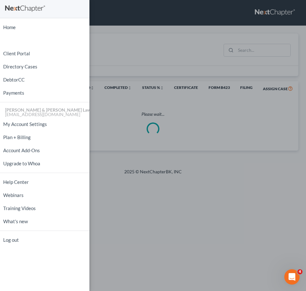
click at [257, 54] on div "Home New Case Client Portal Directory Cases DebtorCC Payments [PERSON_NAME] & […" at bounding box center [153, 145] width 306 height 291
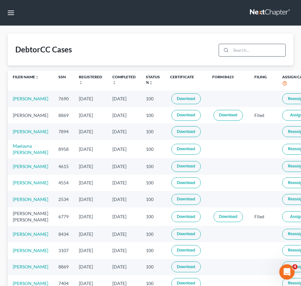
click at [254, 49] on input "search" at bounding box center [258, 50] width 55 height 12
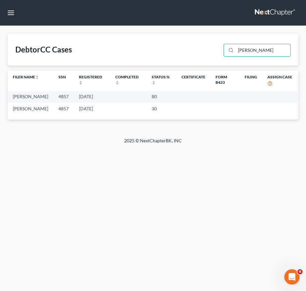
drag, startPoint x: 261, startPoint y: 49, endPoint x: 221, endPoint y: 46, distance: 40.4
click at [221, 46] on div "DebtorCC Cases colvin" at bounding box center [153, 50] width 291 height 32
type input "harlie"
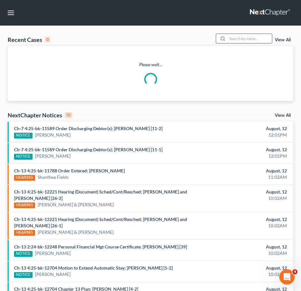
click at [267, 40] on input "search" at bounding box center [250, 38] width 45 height 9
type input "jones"
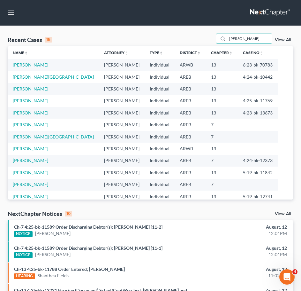
click at [34, 64] on link "Jones, Shelby" at bounding box center [30, 64] width 35 height 5
select select "2"
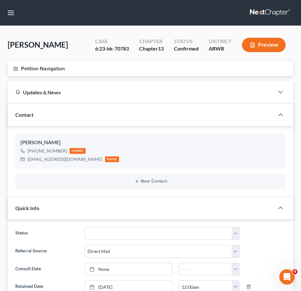
click at [16, 64] on button "Petition Navigation" at bounding box center [151, 68] width 286 height 15
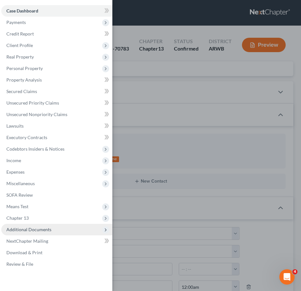
click at [38, 231] on span "Additional Documents" at bounding box center [28, 229] width 45 height 5
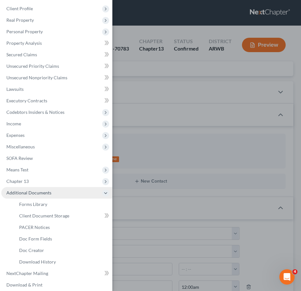
scroll to position [38, 0]
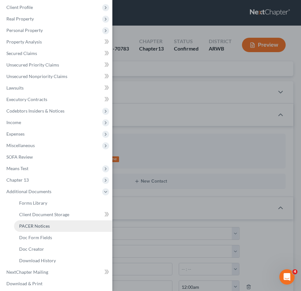
click at [31, 228] on span "PACER Notices" at bounding box center [34, 225] width 31 height 5
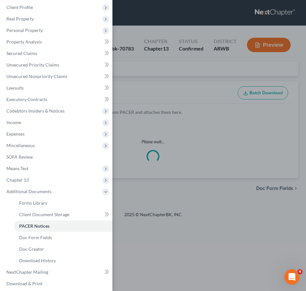
click at [219, 211] on div "Case Dashboard Payments Invoices Payments Payments Credit Report Client Profile" at bounding box center [153, 145] width 306 height 291
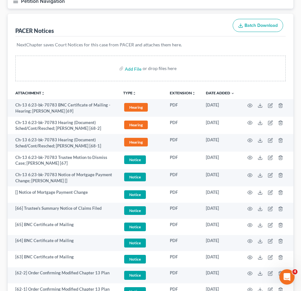
scroll to position [68, 0]
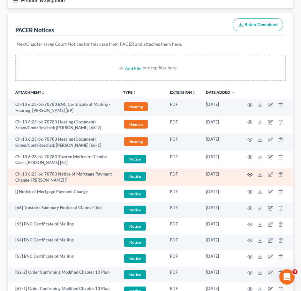
click at [250, 176] on icon "button" at bounding box center [250, 174] width 5 height 5
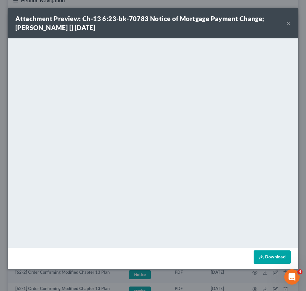
click at [287, 24] on button "×" at bounding box center [288, 23] width 4 height 8
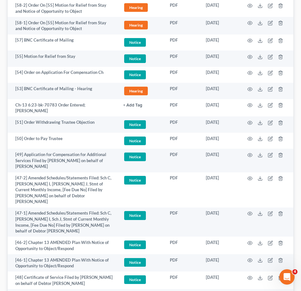
scroll to position [451, 0]
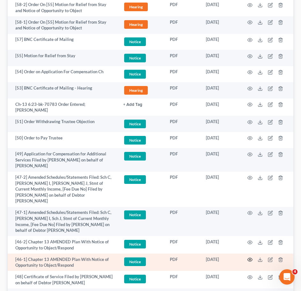
click at [251, 259] on circle "button" at bounding box center [250, 259] width 1 height 1
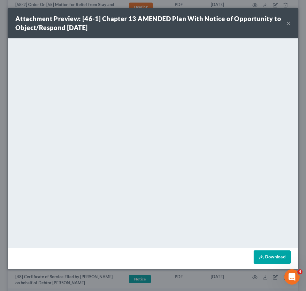
click at [288, 22] on button "×" at bounding box center [288, 23] width 4 height 8
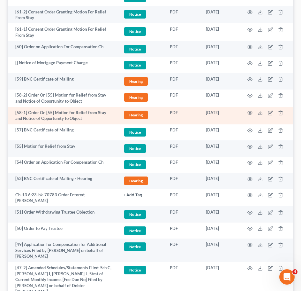
scroll to position [360, 0]
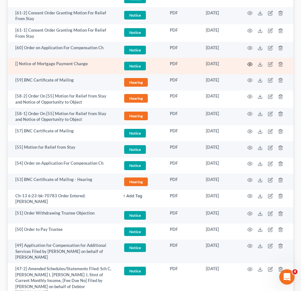
click at [249, 63] on icon "button" at bounding box center [250, 65] width 5 height 4
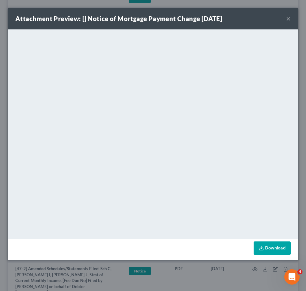
click at [289, 22] on button "×" at bounding box center [288, 19] width 4 height 8
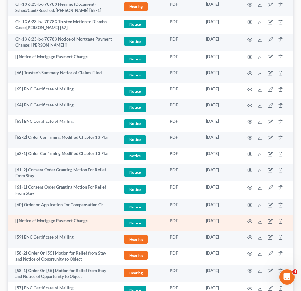
scroll to position [203, 0]
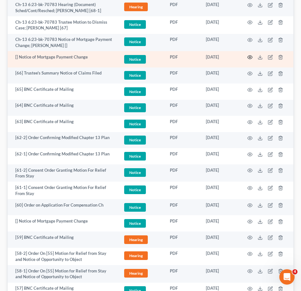
click at [252, 57] on icon "button" at bounding box center [250, 57] width 5 height 5
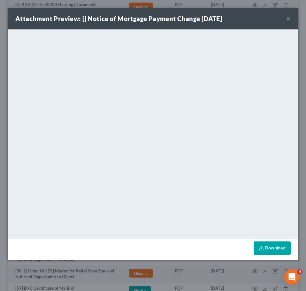
click at [288, 17] on button "×" at bounding box center [288, 19] width 4 height 8
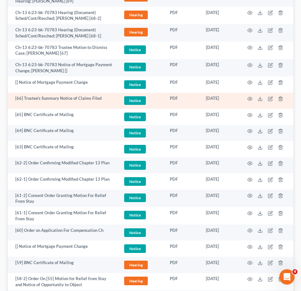
scroll to position [177, 0]
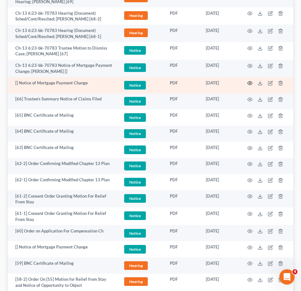
click at [252, 83] on icon "button" at bounding box center [250, 83] width 5 height 5
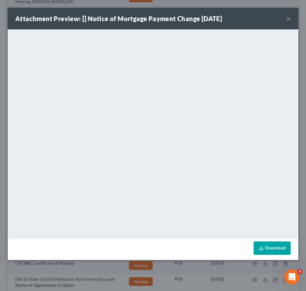
click at [288, 19] on button "×" at bounding box center [288, 19] width 4 height 8
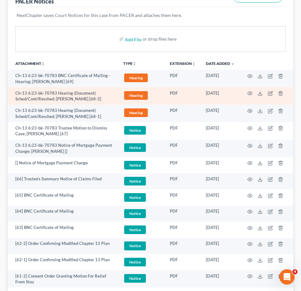
scroll to position [99, 0]
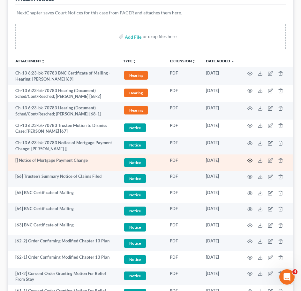
click at [250, 161] on circle "button" at bounding box center [250, 160] width 1 height 1
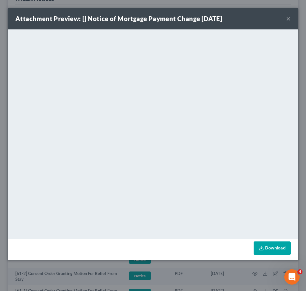
click at [288, 17] on button "×" at bounding box center [288, 19] width 4 height 8
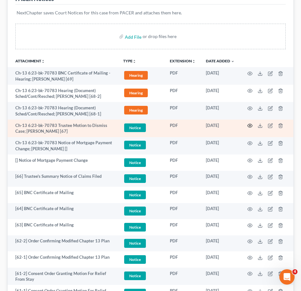
click at [249, 127] on icon "button" at bounding box center [250, 125] width 5 height 5
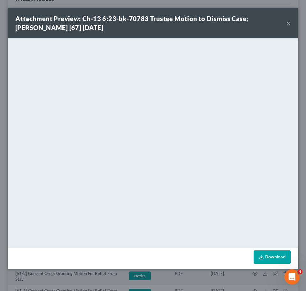
click at [286, 24] on button "×" at bounding box center [288, 23] width 4 height 8
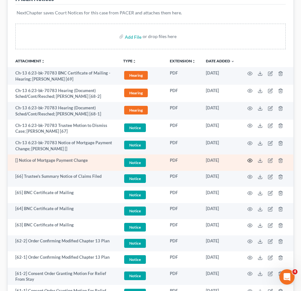
click at [249, 159] on icon "button" at bounding box center [250, 160] width 5 height 5
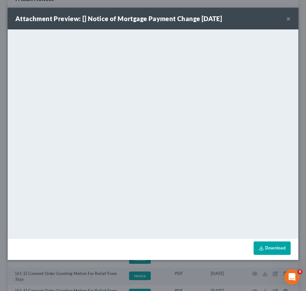
click at [287, 17] on button "×" at bounding box center [288, 19] width 4 height 8
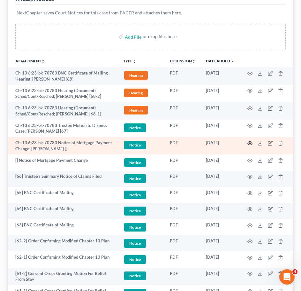
click at [249, 143] on icon "button" at bounding box center [250, 143] width 5 height 5
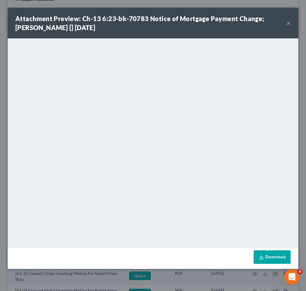
click at [287, 25] on button "×" at bounding box center [288, 23] width 4 height 8
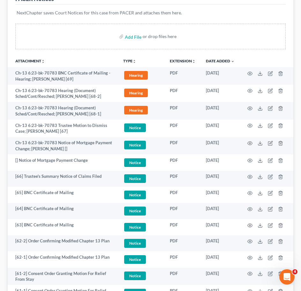
scroll to position [0, 0]
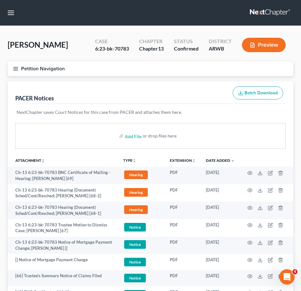
click at [163, 80] on div "Petition Navigation Case Dashboard Payments Invoices Payments Payments Credit R…" at bounding box center [150, 71] width 292 height 20
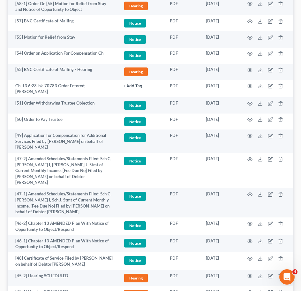
scroll to position [471, 0]
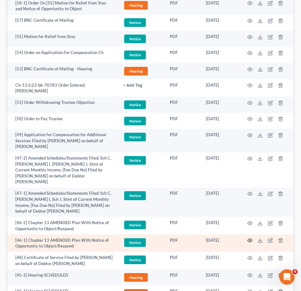
click at [251, 238] on icon "button" at bounding box center [250, 240] width 5 height 5
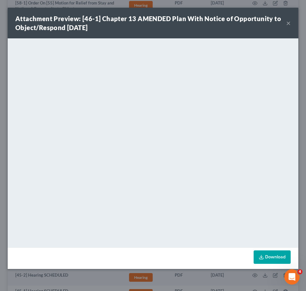
click at [289, 21] on button "×" at bounding box center [288, 23] width 4 height 8
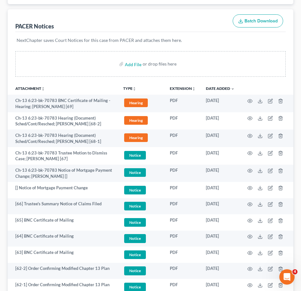
scroll to position [72, 0]
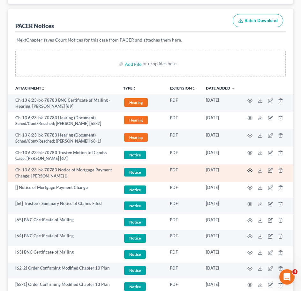
click at [250, 170] on icon "button" at bounding box center [250, 170] width 5 height 5
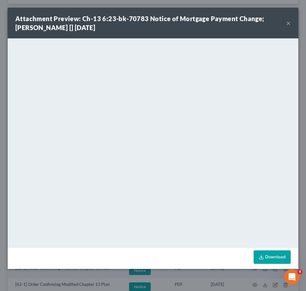
click at [291, 25] on div "Attachment Preview: Ch-13 6:23-bk-70783 Notice of Mortgage Payment Change; Shel…" at bounding box center [153, 23] width 291 height 31
click at [265, 20] on strong "Attachment Preview: Ch-13 6:23-bk-70783 Notice of Mortgage Payment Change; Shel…" at bounding box center [139, 23] width 249 height 17
click at [285, 22] on div "Attachment Preview: Ch-13 6:23-bk-70783 Notice of Mortgage Payment Change; Shel…" at bounding box center [150, 23] width 271 height 18
click at [290, 22] on button "×" at bounding box center [288, 23] width 4 height 8
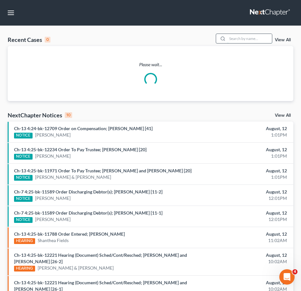
click at [248, 40] on input "search" at bounding box center [250, 38] width 45 height 9
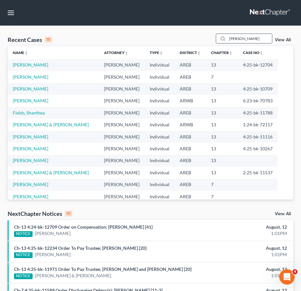
type input "murphy"
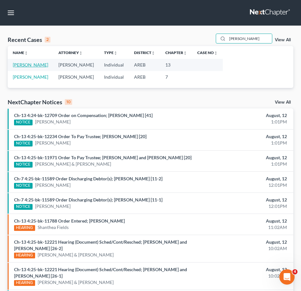
click at [21, 65] on link "[PERSON_NAME]" at bounding box center [30, 64] width 35 height 5
select select "2"
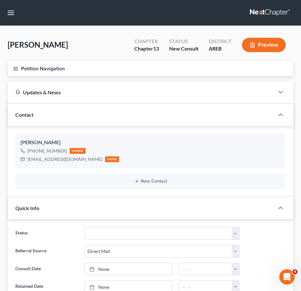
click at [12, 65] on button "Petition Navigation" at bounding box center [151, 68] width 286 height 15
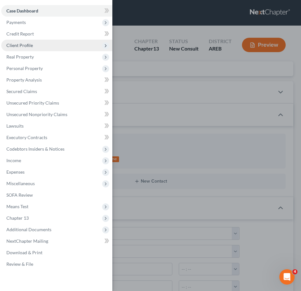
click at [36, 49] on span "Client Profile" at bounding box center [56, 46] width 111 height 12
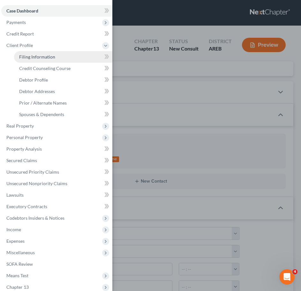
click at [43, 59] on span "Filing Information" at bounding box center [37, 56] width 36 height 5
select select "1"
select select "0"
select select "3"
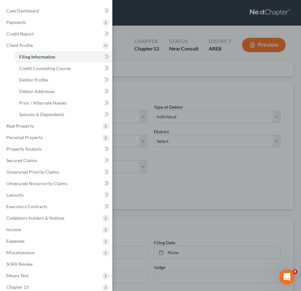
click at [200, 82] on div "Case Dashboard Payments Invoices Payments Payments Credit Report Client Profile" at bounding box center [150, 145] width 301 height 291
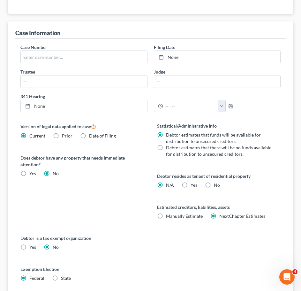
scroll to position [246, 0]
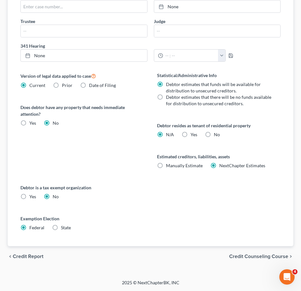
click at [267, 254] on span "Credit Counseling Course" at bounding box center [258, 256] width 59 height 5
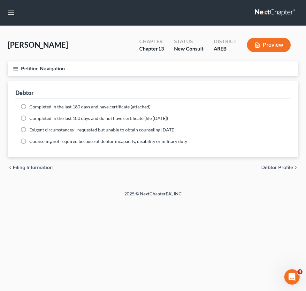
click at [283, 170] on span "Debtor Profile" at bounding box center [277, 167] width 32 height 5
select select "1"
select select "2"
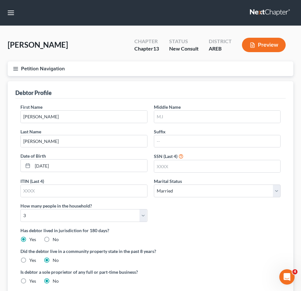
scroll to position [0, 0]
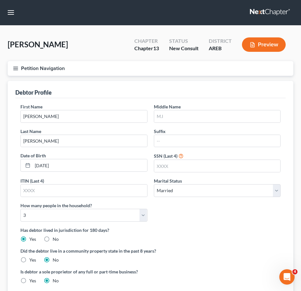
click at [14, 67] on icon "button" at bounding box center [16, 69] width 6 height 6
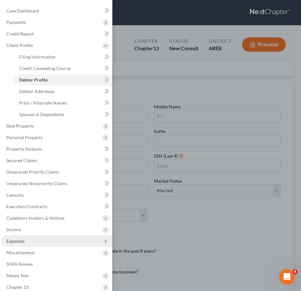
scroll to position [53, 0]
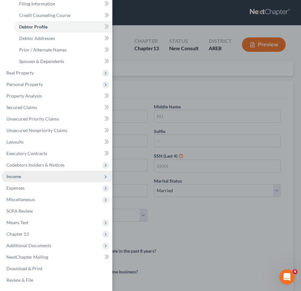
click at [40, 176] on span "Income" at bounding box center [56, 177] width 111 height 12
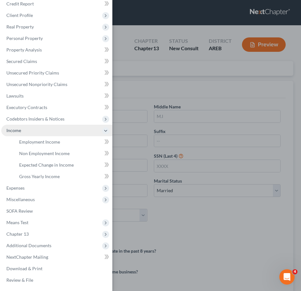
scroll to position [30, 0]
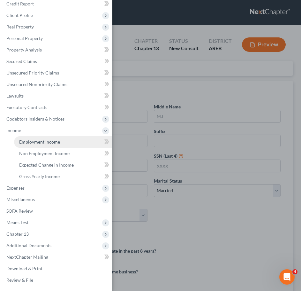
click at [49, 142] on span "Employment Income" at bounding box center [39, 141] width 41 height 5
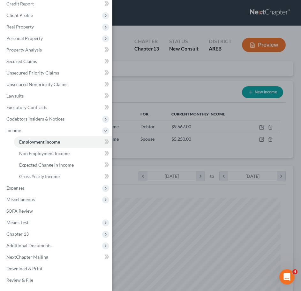
scroll to position [130, 273]
click at [190, 97] on div "Case Dashboard Payments Invoices Payments Payments Credit Report Client Profile" at bounding box center [150, 145] width 301 height 291
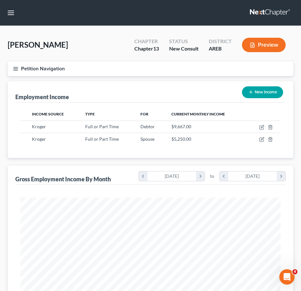
scroll to position [211, 0]
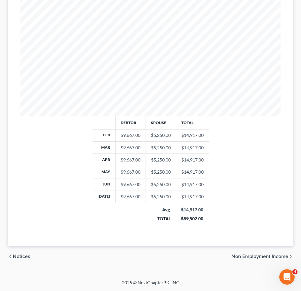
click at [272, 257] on span "Non Employment Income" at bounding box center [260, 256] width 57 height 5
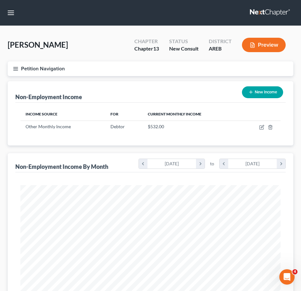
scroll to position [199, 0]
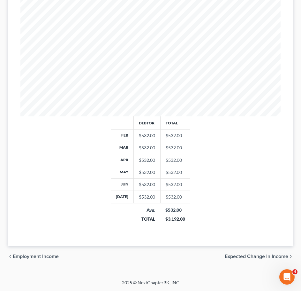
click at [266, 257] on span "Expected Change in Income" at bounding box center [257, 256] width 64 height 5
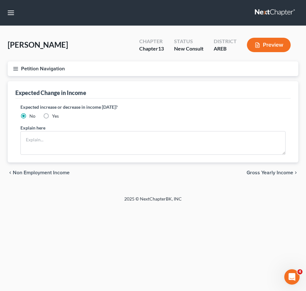
click at [276, 171] on span "Gross Yearly Income" at bounding box center [270, 172] width 47 height 5
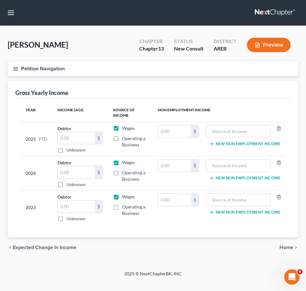
click at [295, 249] on icon "chevron_right" at bounding box center [295, 247] width 5 height 5
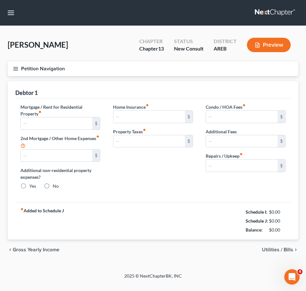
type input "2,000.00"
type input "0.00"
radio input "true"
type input "36.00"
type input "0.00"
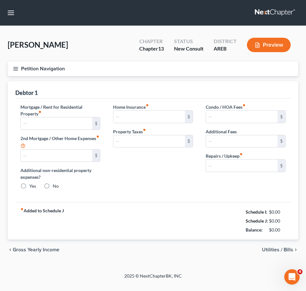
type input "0.00"
type input "100.00"
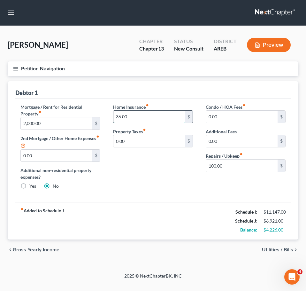
click at [152, 113] on input "36.00" at bounding box center [149, 117] width 72 height 12
click at [168, 180] on div "Home Insurance fiber_manual_record 36.00 $ Property Taxes fiber_manual_record 0…" at bounding box center [153, 149] width 93 height 91
click at [275, 252] on span "Utilities / Bills" at bounding box center [277, 249] width 31 height 5
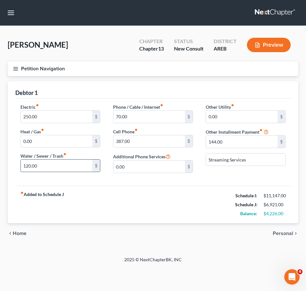
click at [53, 165] on input "120.00" at bounding box center [57, 165] width 72 height 12
type input "90"
click at [159, 177] on div "Phone / Cable / Internet fiber_manual_record 70.00 $ Cell Phone fiber_manual_re…" at bounding box center [153, 141] width 93 height 74
click at [138, 141] on input "387.00" at bounding box center [149, 141] width 72 height 12
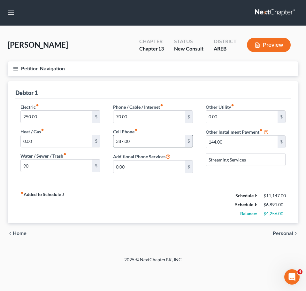
click at [138, 141] on input "387.00" at bounding box center [149, 141] width 72 height 12
type input "388"
click at [136, 118] on input "70.00" at bounding box center [149, 117] width 72 height 12
click at [225, 235] on div "chevron_left Home Personal chevron_right" at bounding box center [153, 233] width 291 height 20
click at [152, 121] on input "70.00" at bounding box center [149, 117] width 72 height 12
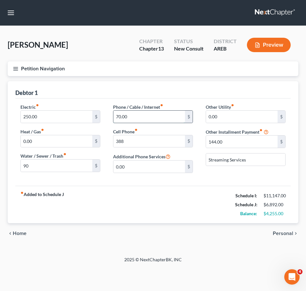
click at [152, 121] on input "70.00" at bounding box center [149, 117] width 72 height 12
click at [297, 234] on icon "chevron_right" at bounding box center [295, 233] width 5 height 5
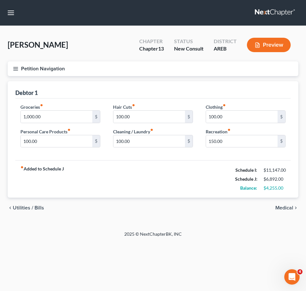
click at [158, 188] on div "fiber_manual_record Added to Schedule J Schedule I: $11,147.00 Schedule J: $6,8…" at bounding box center [153, 178] width 276 height 37
click at [292, 208] on span "Medical" at bounding box center [285, 207] width 18 height 5
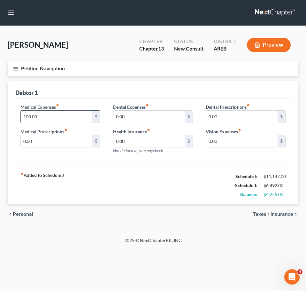
click at [47, 113] on input "100.00" at bounding box center [57, 117] width 72 height 12
type input "150"
click at [180, 179] on div "fiber_manual_record Added to Schedule J Schedule I: $11,147.00 Schedule J: $6,9…" at bounding box center [153, 185] width 276 height 37
click at [278, 215] on span "Taxes / Insurance" at bounding box center [273, 214] width 40 height 5
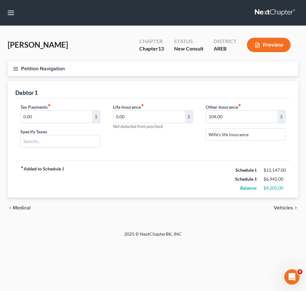
click at [286, 208] on span "Vehicles" at bounding box center [283, 207] width 19 height 5
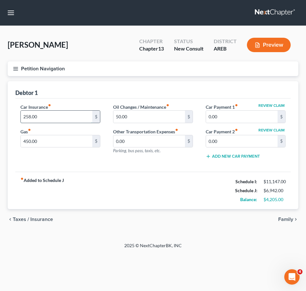
click at [60, 115] on input "258.00" at bounding box center [57, 117] width 72 height 12
click at [85, 163] on div "Car Insurance fiber_manual_record 258.00 $ Gas fiber_manual_record 450.00 $" at bounding box center [60, 134] width 93 height 61
click at [63, 118] on input "258.00" at bounding box center [57, 117] width 72 height 12
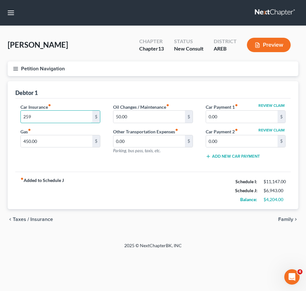
type input "259"
click at [148, 172] on div "fiber_manual_record Added to Schedule J Schedule I: $11,147.00 Schedule J: $6,9…" at bounding box center [153, 190] width 276 height 37
click at [69, 133] on div "Gas fiber_manual_record 450.00 $" at bounding box center [60, 137] width 80 height 19
click at [53, 142] on input "450.00" at bounding box center [57, 141] width 72 height 12
type input "600"
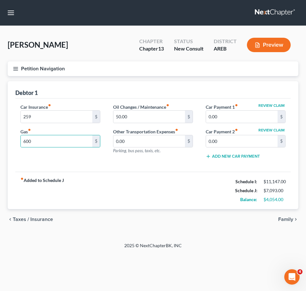
click at [285, 218] on span "Family" at bounding box center [285, 219] width 15 height 5
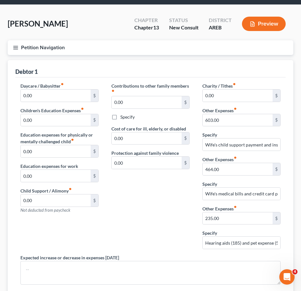
scroll to position [31, 0]
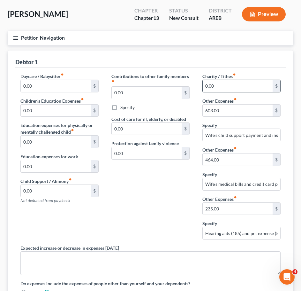
click at [254, 92] on div "0.00 $" at bounding box center [242, 86] width 78 height 13
click at [251, 134] on input "Wife's child support payment and insurance" at bounding box center [242, 135] width 78 height 12
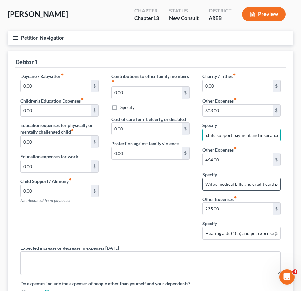
click at [255, 181] on input "Wife's medical bills and credit card payments" at bounding box center [242, 184] width 78 height 12
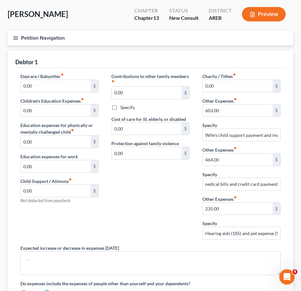
click at [292, 188] on div "Debtor 1 Daycare / Babysitter fiber_manual_record 0.00 $ Children's Education E…" at bounding box center [151, 198] width 286 height 295
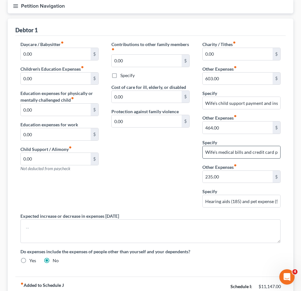
scroll to position [64, 0]
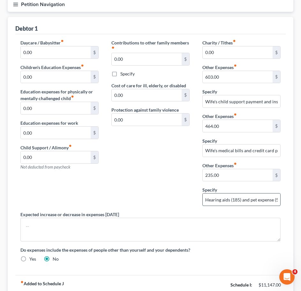
click at [252, 202] on input "Hearing aids (185) and pet expense (50)" at bounding box center [242, 199] width 78 height 12
click at [264, 194] on input "Hearing aids (185) and pet expense (50)" at bounding box center [242, 199] width 78 height 12
click at [227, 200] on input "Hearing aids (185) and pet expense (50)" at bounding box center [242, 199] width 78 height 12
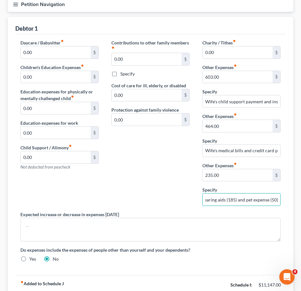
click at [284, 185] on div "Charity / Tithes fiber_manual_record 0.00 $ Other Expenses fiber_manual_record …" at bounding box center [241, 125] width 91 height 172
click at [239, 200] on input "Hearing aids (185) and pet expense (50)" at bounding box center [242, 199] width 78 height 12
click at [240, 198] on input "Hearing aids (213) and pet expense (50)" at bounding box center [242, 199] width 78 height 12
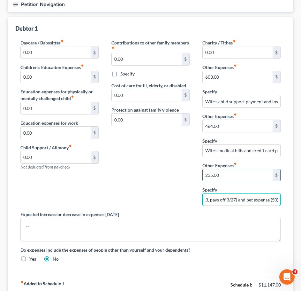
type input "Hearing aids (213, pays off 3/27) and pet expense (50)"
click at [224, 175] on input "235.00" at bounding box center [238, 175] width 70 height 12
click at [223, 175] on input "263" at bounding box center [238, 175] width 70 height 12
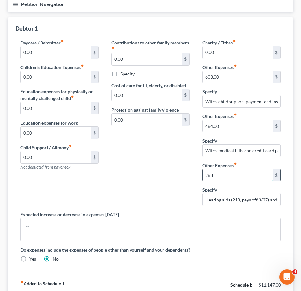
click at [223, 175] on input "263" at bounding box center [238, 175] width 70 height 12
type input "503"
click at [258, 201] on input "Hearing aids (213, pays off 3/27) and pet expense (50)" at bounding box center [242, 199] width 78 height 12
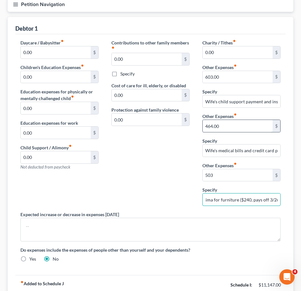
type input "Hearing aids (213, pays off 3/27) and pet expense (50); RTO with Acima for furn…"
click at [245, 124] on input "464.00" at bounding box center [238, 126] width 70 height 12
click at [228, 127] on input "464.00" at bounding box center [238, 126] width 70 height 12
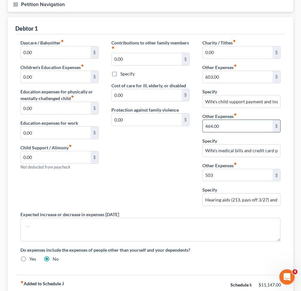
click at [228, 127] on input "464.00" at bounding box center [238, 126] width 70 height 12
type input "675"
click at [256, 152] on input "Wife's medical bills and credit card payments" at bounding box center [242, 150] width 78 height 12
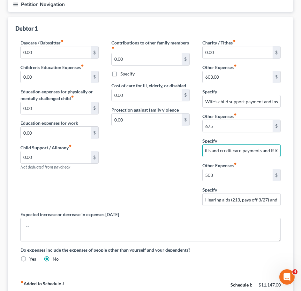
click at [150, 175] on div "Contributions to other family members fiber_manual_record 0.00 $ Specify Cost o…" at bounding box center [150, 125] width 91 height 172
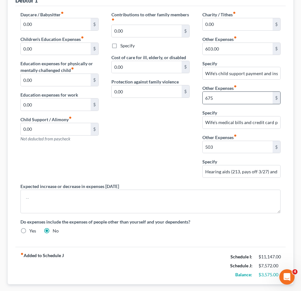
scroll to position [97, 0]
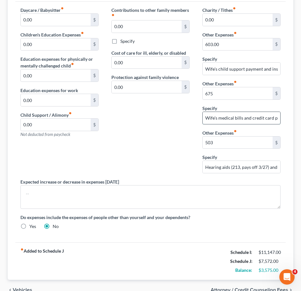
click at [269, 118] on input "Wife's medical bills and credit card payments and RTO" at bounding box center [242, 118] width 78 height 12
type input "Wife's medical bills and credit card payments and RTO and student loans"
click at [212, 92] on input "675" at bounding box center [238, 93] width 70 height 12
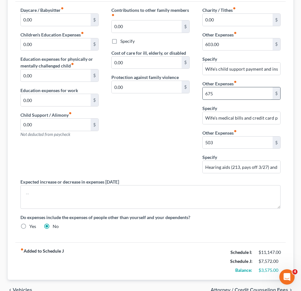
click at [212, 92] on input "675" at bounding box center [238, 93] width 70 height 12
type input "775"
click at [171, 121] on div "Contributions to other family members fiber_manual_record 0.00 $ Specify Cost o…" at bounding box center [150, 93] width 91 height 172
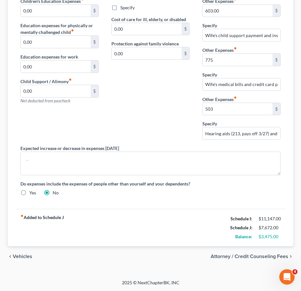
click at [17, 251] on div "chevron_left Vehicles Attorney / Credit Counseling Fees chevron_right" at bounding box center [151, 256] width 286 height 20
click at [19, 254] on span "Vehicles" at bounding box center [22, 256] width 19 height 5
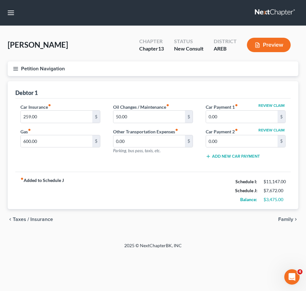
click at [26, 218] on span "Taxes / Insurance" at bounding box center [33, 219] width 40 height 5
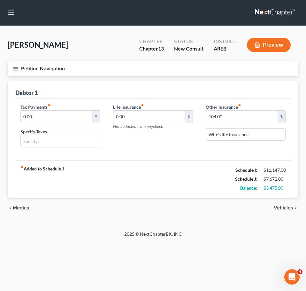
click at [17, 202] on div "chevron_left Medical Vehicles chevron_right" at bounding box center [153, 208] width 291 height 20
click at [17, 206] on span "Medical" at bounding box center [22, 207] width 18 height 5
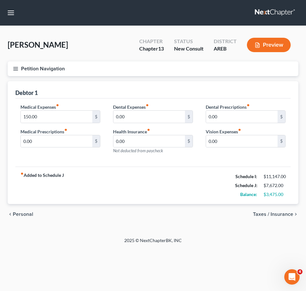
click at [21, 215] on span "Personal" at bounding box center [23, 214] width 20 height 5
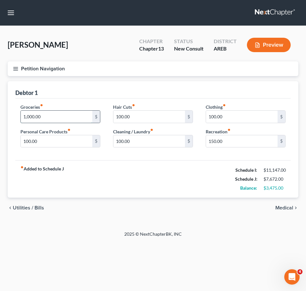
click at [47, 115] on input "1,000.00" at bounding box center [57, 117] width 72 height 12
type input "1,250"
click at [146, 158] on div "Groceries fiber_manual_record 1,250 $ Personal Care Products fiber_manual_recor…" at bounding box center [153, 129] width 276 height 62
click at [289, 211] on div "chevron_left Utilities / Bills Medical chevron_right" at bounding box center [153, 208] width 291 height 20
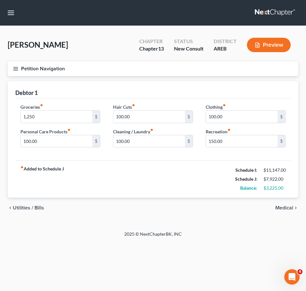
click at [285, 206] on span "Medical" at bounding box center [285, 207] width 18 height 5
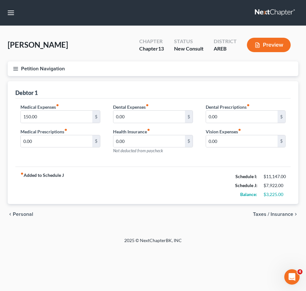
click at [284, 215] on span "Taxes / Insurance" at bounding box center [273, 214] width 40 height 5
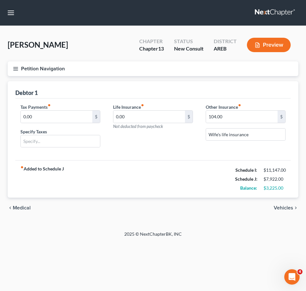
click at [287, 208] on span "Vehicles" at bounding box center [283, 207] width 19 height 5
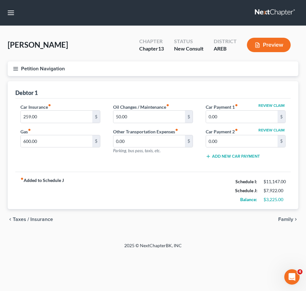
click at [292, 221] on span "Family" at bounding box center [285, 219] width 15 height 5
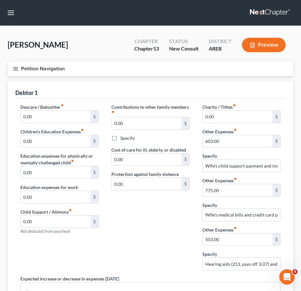
click at [258, 84] on div "Debtor 1" at bounding box center [150, 89] width 271 height 17
click at [279, 190] on div "$" at bounding box center [277, 190] width 8 height 12
click at [286, 166] on div "Charity / Tithes fiber_manual_record 0.00 $ Other Expenses fiber_manual_record …" at bounding box center [241, 190] width 91 height 172
click at [272, 218] on input "Wife's medical bills and credit card payments and RTO and student loans" at bounding box center [242, 215] width 78 height 12
click at [14, 66] on icon "button" at bounding box center [16, 69] width 6 height 6
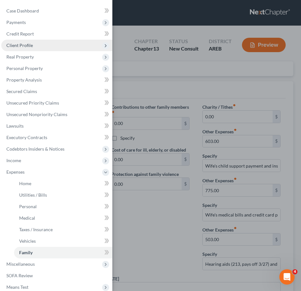
click at [49, 41] on span "Client Profile" at bounding box center [56, 46] width 111 height 12
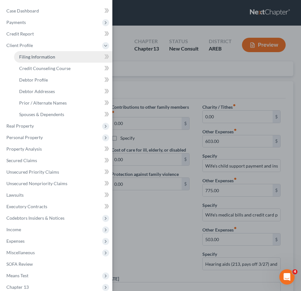
click at [60, 56] on link "Filing Information" at bounding box center [63, 57] width 98 height 12
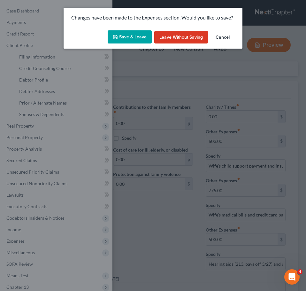
click at [133, 38] on button "Save & Leave" at bounding box center [130, 36] width 44 height 13
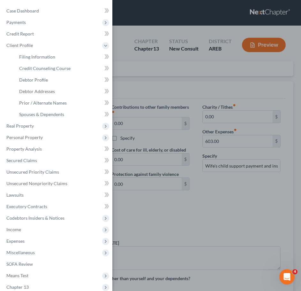
select select "1"
select select "0"
select select "3"
select select "5"
select select "0"
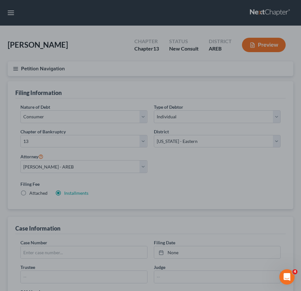
click at [53, 38] on div at bounding box center [150, 145] width 301 height 291
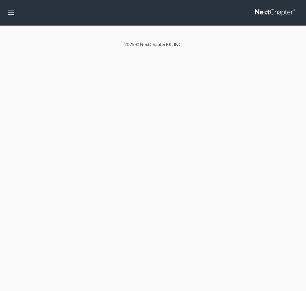
select select "1"
select select "0"
select select "3"
select select "5"
select select "0"
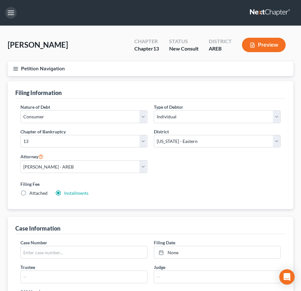
click at [8, 14] on button "button" at bounding box center [11, 13] width 12 height 12
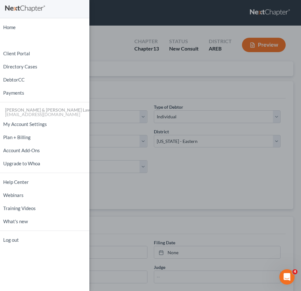
click at [112, 54] on div "Home New Case Client Portal Directory Cases DebtorCC Payments [PERSON_NAME] & […" at bounding box center [150, 145] width 301 height 291
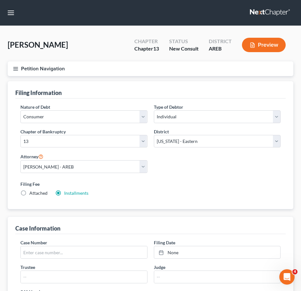
click at [18, 70] on icon "button" at bounding box center [16, 69] width 6 height 6
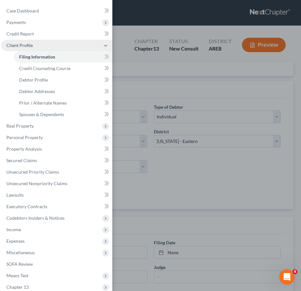
click at [25, 44] on span "Client Profile" at bounding box center [19, 45] width 27 height 5
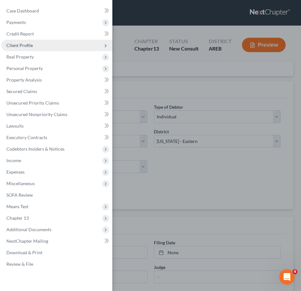
click at [24, 46] on span "Client Profile" at bounding box center [19, 45] width 27 height 5
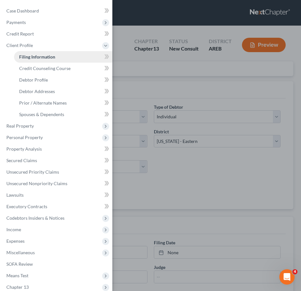
click at [29, 56] on span "Filing Information" at bounding box center [37, 56] width 36 height 5
click at [225, 119] on div "Case Dashboard Payments Invoices Payments Payments Credit Report Client Profile" at bounding box center [150, 145] width 301 height 291
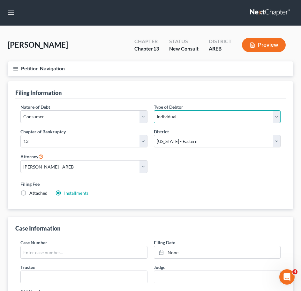
click at [225, 119] on select "Select Individual Joint" at bounding box center [217, 116] width 127 height 13
select select "1"
click at [154, 110] on select "Select Individual Joint" at bounding box center [217, 116] width 127 height 13
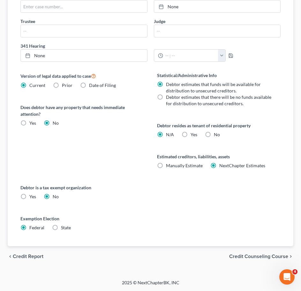
click at [261, 257] on span "Credit Counseling Course" at bounding box center [258, 256] width 59 height 5
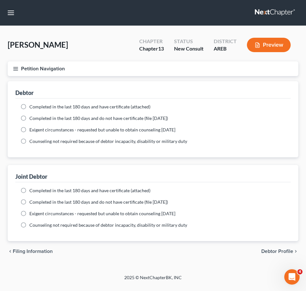
click at [279, 254] on div "chevron_left Filing Information Debtor Profile chevron_right" at bounding box center [153, 251] width 291 height 20
click at [278, 253] on span "Debtor Profile" at bounding box center [277, 251] width 32 height 5
select select "1"
select select "2"
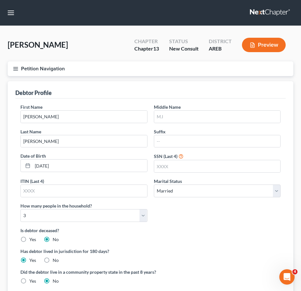
scroll to position [125, 0]
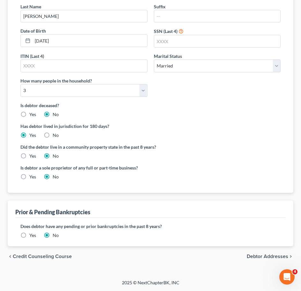
click at [270, 258] on span "Debtor Addresses" at bounding box center [268, 256] width 42 height 5
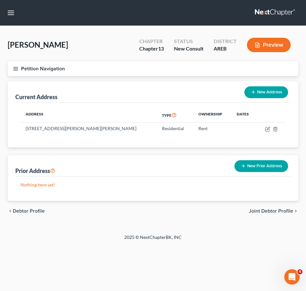
click at [279, 214] on span "Joint Debtor Profile" at bounding box center [271, 210] width 44 height 5
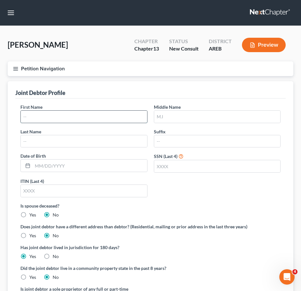
click at [107, 113] on input "text" at bounding box center [84, 117] width 127 height 12
click at [109, 117] on input "text" at bounding box center [84, 117] width 127 height 12
click at [109, 117] on input "[PERSON_NAME]" at bounding box center [84, 117] width 127 height 12
type input "[PERSON_NAME]"
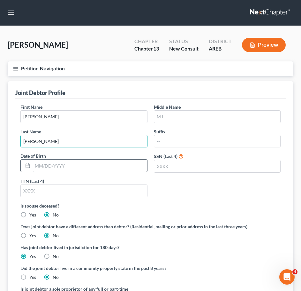
type input "[PERSON_NAME]"
click at [88, 161] on input "text" at bounding box center [90, 165] width 115 height 12
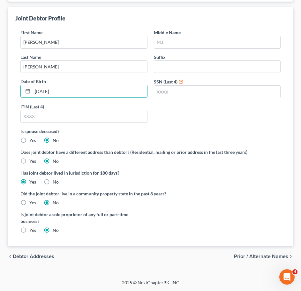
type input "[DATE]"
click at [261, 255] on span "Prior / Alternate Names" at bounding box center [261, 256] width 54 height 5
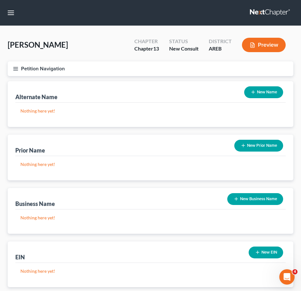
click at [15, 73] on button "Petition Navigation" at bounding box center [151, 68] width 286 height 15
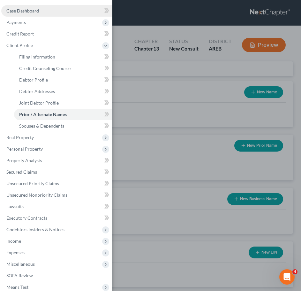
click at [23, 11] on span "Case Dashboard" at bounding box center [22, 10] width 33 height 5
select select "2"
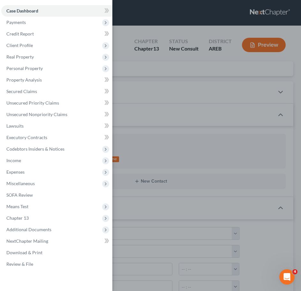
click at [167, 80] on div "Case Dashboard Payments Invoices Payments Payments Credit Report Client Profile" at bounding box center [150, 145] width 301 height 291
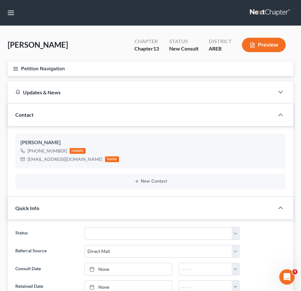
click at [167, 176] on div "New Contact" at bounding box center [150, 181] width 271 height 15
click at [161, 181] on button "New Contact" at bounding box center [150, 181] width 261 height 5
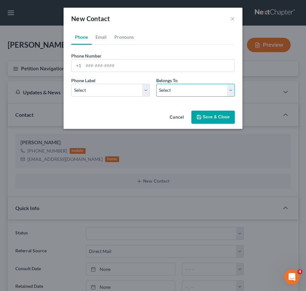
click at [169, 86] on select "Select Client Spouse Other" at bounding box center [195, 90] width 79 height 13
select select "1"
click at [156, 84] on select "Select Client Spouse Other" at bounding box center [195, 90] width 79 height 13
click at [128, 93] on select "Select Mobile Home Work Other" at bounding box center [110, 90] width 79 height 13
select select "0"
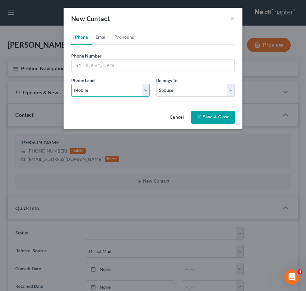
click at [71, 84] on select "Select Mobile Home Work Other" at bounding box center [110, 90] width 79 height 13
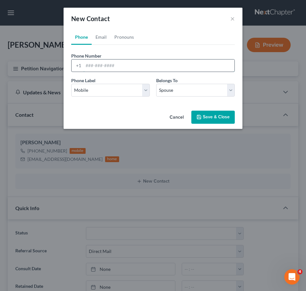
click at [86, 60] on input "tel" at bounding box center [158, 65] width 151 height 12
type input "[PHONE_NUMBER]"
click at [120, 37] on link "Pronouns" at bounding box center [124, 36] width 27 height 15
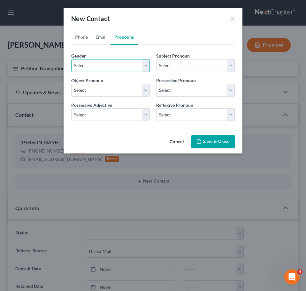
click at [109, 64] on select "Select [DEMOGRAPHIC_DATA] [DEMOGRAPHIC_DATA] [DEMOGRAPHIC_DATA] More Than One P…" at bounding box center [110, 65] width 79 height 13
select select "1"
click at [71, 59] on select "Select [DEMOGRAPHIC_DATA] [DEMOGRAPHIC_DATA] [DEMOGRAPHIC_DATA] More Than One P…" at bounding box center [110, 65] width 79 height 13
select select "1"
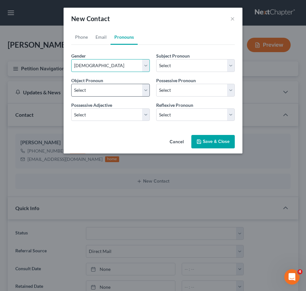
select select "1"
click at [102, 39] on link "Email" at bounding box center [101, 36] width 19 height 15
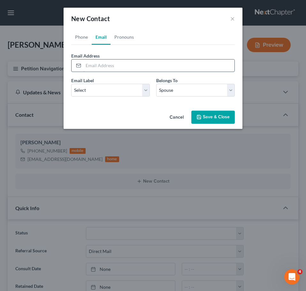
click at [105, 68] on input "email" at bounding box center [158, 65] width 151 height 12
type input "[EMAIL_ADDRESS][DOMAIN_NAME]"
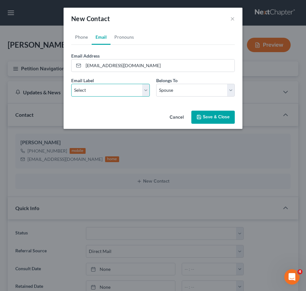
click at [110, 96] on select "Select Home Work Other" at bounding box center [110, 90] width 79 height 13
select select "0"
click at [71, 84] on select "Select Home Work Other" at bounding box center [110, 90] width 79 height 13
click at [198, 116] on icon "button" at bounding box center [199, 116] width 5 height 5
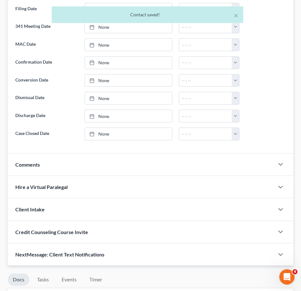
scroll to position [337, 0]
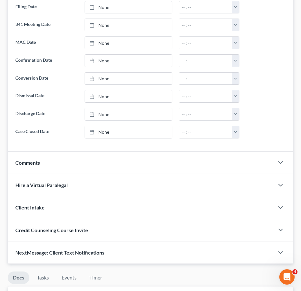
click at [75, 168] on div "Comments" at bounding box center [141, 163] width 267 height 22
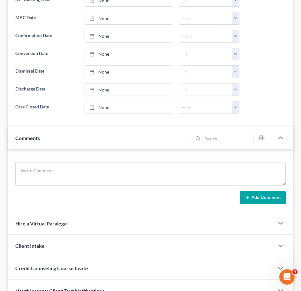
scroll to position [362, 0]
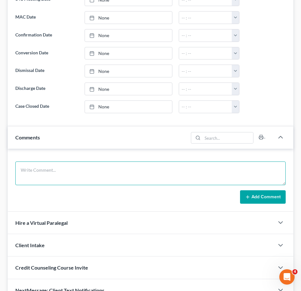
click at [53, 170] on textarea at bounding box center [150, 173] width 271 height 24
click at [46, 167] on textarea "His SSN: Her SSN:" at bounding box center [150, 173] width 271 height 24
click at [47, 182] on textarea "His SSN: 432-37-3705 Her SSN:" at bounding box center [150, 173] width 271 height 24
type textarea "His SSN: 432-37-3705 Her SSN: 254-29-3634"
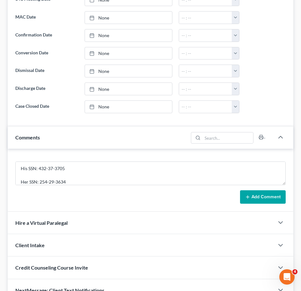
click at [256, 198] on button "Add Comment" at bounding box center [263, 196] width 46 height 13
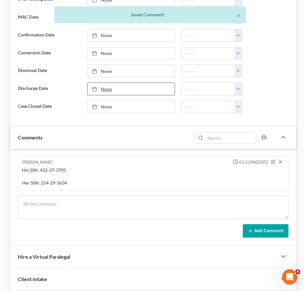
scroll to position [0, 0]
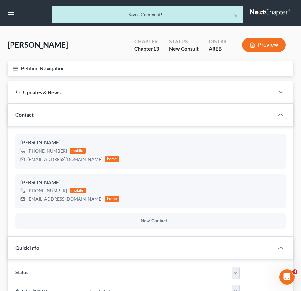
click at [20, 71] on button "Petition Navigation" at bounding box center [151, 68] width 286 height 15
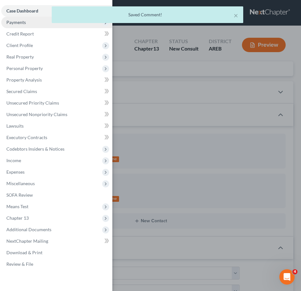
click at [13, 27] on span "Payments" at bounding box center [56, 23] width 111 height 12
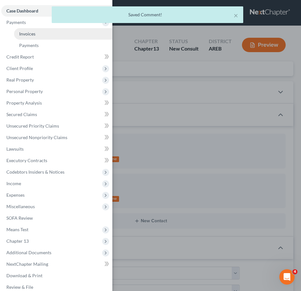
click at [26, 33] on span "Invoices" at bounding box center [27, 33] width 16 height 5
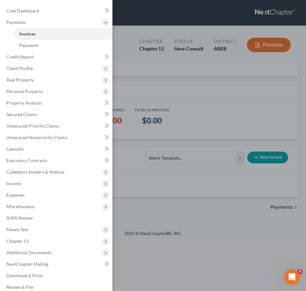
click at [171, 77] on div "Case Dashboard Payments Invoices Payments Payments Credit Report Client Profile" at bounding box center [153, 145] width 306 height 291
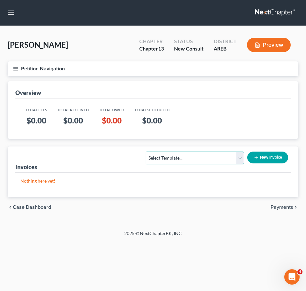
click at [206, 155] on select "Select Template... Chapter 13 Bankruptcy - Individual Chapter 13 Bankruptcy - J…" at bounding box center [195, 158] width 98 height 13
select select "1"
click at [146, 152] on select "Select Template... Chapter 13 Bankruptcy - Individual Chapter 13 Bankruptcy - J…" at bounding box center [195, 158] width 98 height 13
click at [270, 156] on button "New Invoice" at bounding box center [267, 158] width 41 height 12
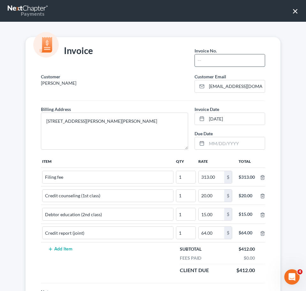
click at [205, 59] on input "text" at bounding box center [230, 60] width 70 height 12
type input "1"
click at [279, 112] on div "Invoice Invoice No. * 1 Customer [PERSON_NAME] Customer Email * [EMAIL_ADDRESS]…" at bounding box center [153, 184] width 268 height 294
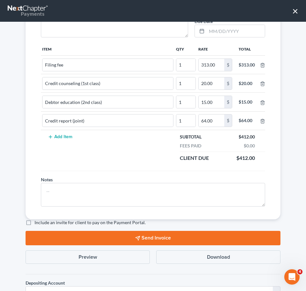
scroll to position [160, 0]
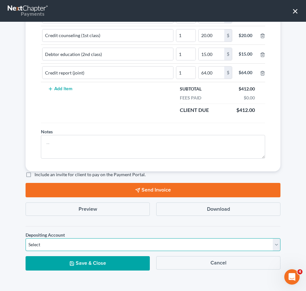
click at [202, 247] on select "Select Operation Trust" at bounding box center [153, 244] width 255 height 13
select select "1"
click at [26, 238] on select "Select Operation Trust" at bounding box center [153, 244] width 255 height 13
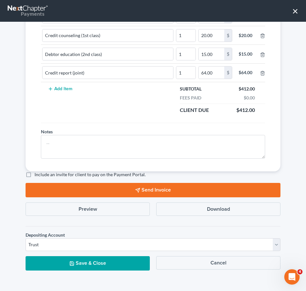
click at [114, 263] on button "Save & Close" at bounding box center [88, 263] width 124 height 14
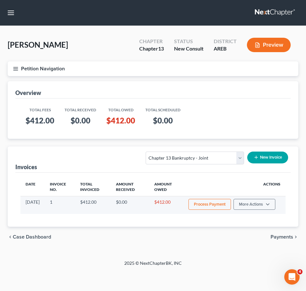
click at [208, 204] on button "Process Payment" at bounding box center [210, 204] width 43 height 11
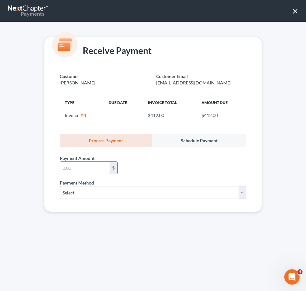
click at [83, 167] on input "text" at bounding box center [85, 168] width 50 height 12
type input "100.00"
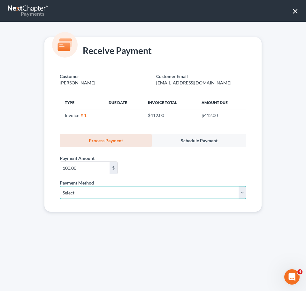
click at [110, 195] on select "Select ACH Credit Card" at bounding box center [153, 192] width 187 height 13
select select "1"
click at [60, 186] on select "Select ACH Credit Card" at bounding box center [153, 192] width 187 height 13
select select "2"
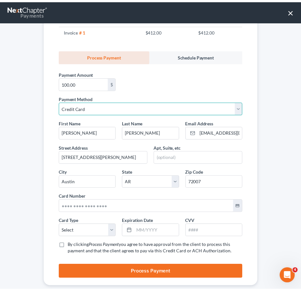
scroll to position [96, 0]
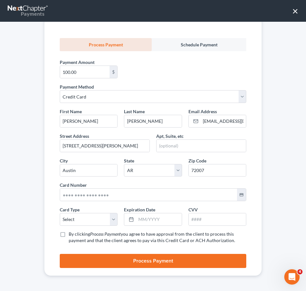
click at [69, 234] on label "By clicking Process Payment you agree to have approval from the client to proce…" at bounding box center [158, 237] width 178 height 13
click at [71, 234] on input "By clicking Process Payment you agree to have approval from the client to proce…" at bounding box center [73, 233] width 4 height 4
checkbox input "true"
click at [92, 217] on select "Select Visa MasterCard Discover American Express" at bounding box center [89, 219] width 58 height 13
select select "0"
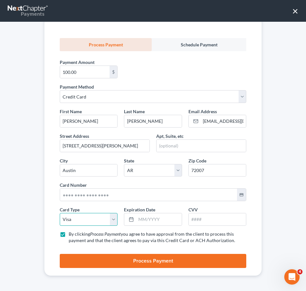
click at [60, 213] on select "Select Visa MasterCard Discover American Express" at bounding box center [89, 219] width 58 height 13
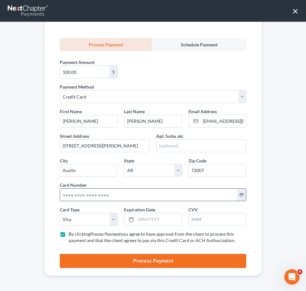
click at [68, 191] on input "text" at bounding box center [148, 195] width 177 height 12
type input "[CREDIT_CARD_NUMBER]"
click at [145, 218] on input "text" at bounding box center [158, 219] width 45 height 12
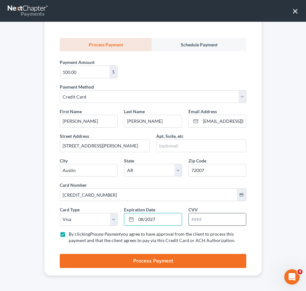
type input "08/2027"
click at [210, 219] on input "text" at bounding box center [217, 219] width 57 height 12
type input "211"
click at [254, 245] on div "Customer [PERSON_NAME] Customer Email [EMAIL_ADDRESS][DOMAIN_NAME] Type Due Dat…" at bounding box center [152, 122] width 217 height 306
click at [209, 262] on button "Process Payment" at bounding box center [153, 261] width 187 height 14
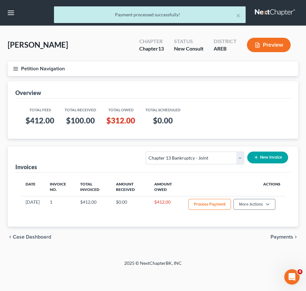
click at [15, 67] on line "button" at bounding box center [15, 67] width 4 height 0
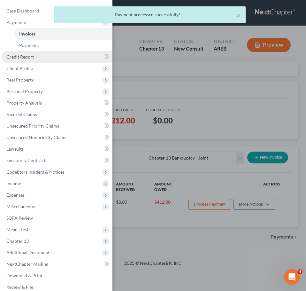
click at [31, 55] on span "Credit Report" at bounding box center [19, 56] width 27 height 5
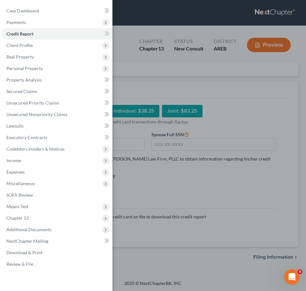
click at [237, 91] on div "Case Dashboard Payments Invoices Payments Payments Credit Report Client Profile" at bounding box center [153, 145] width 306 height 291
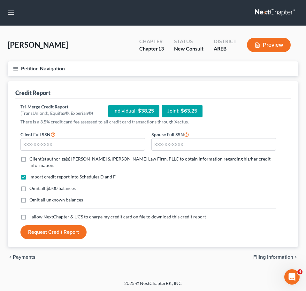
click at [66, 158] on span "Client(s) authorize(s) [PERSON_NAME] & [PERSON_NAME] Law Firm, PLLC to obtain i…" at bounding box center [149, 162] width 241 height 12
click at [36, 158] on input "Client(s) authorize(s) [PERSON_NAME] & [PERSON_NAME] Law Firm, PLLC to obtain i…" at bounding box center [34, 158] width 4 height 4
checkbox input "true"
click at [63, 214] on span "I allow NextChapter & UCS to charge my credit card on file to download this cre…" at bounding box center [117, 216] width 177 height 5
click at [36, 214] on input "I allow NextChapter & UCS to charge my credit card on file to download this cre…" at bounding box center [34, 216] width 4 height 4
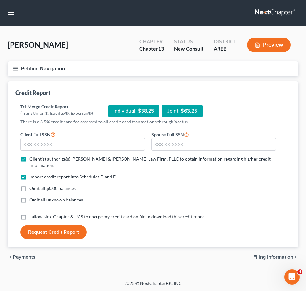
checkbox input "true"
click at [59, 145] on input "text" at bounding box center [82, 144] width 125 height 13
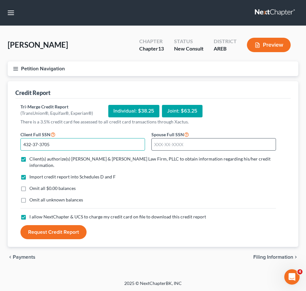
type input "432-37-3705"
click at [158, 146] on input "text" at bounding box center [214, 144] width 125 height 13
type input "254-29-3634"
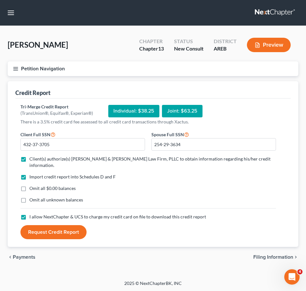
click at [66, 226] on button "Request Credit Report" at bounding box center [53, 232] width 66 height 14
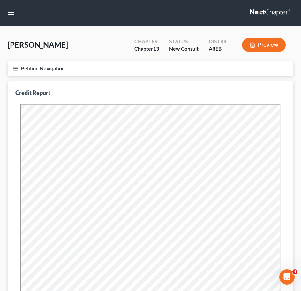
click at [16, 70] on icon "button" at bounding box center [16, 69] width 6 height 6
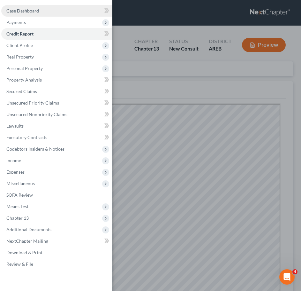
click at [22, 12] on span "Case Dashboard" at bounding box center [22, 10] width 33 height 5
select select "2"
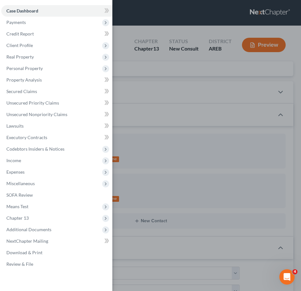
click at [189, 101] on div "Case Dashboard Payments Invoices Payments Payments Credit Report Client Profile" at bounding box center [150, 145] width 301 height 291
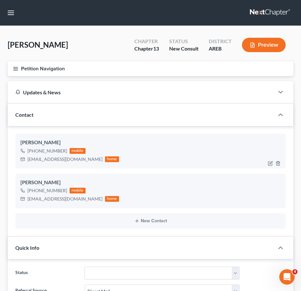
drag, startPoint x: 96, startPoint y: 159, endPoint x: 27, endPoint y: 160, distance: 68.1
click at [27, 160] on div "[EMAIL_ADDRESS][DOMAIN_NAME]" at bounding box center [64, 159] width 75 height 6
copy div "[EMAIL_ADDRESS][DOMAIN_NAME]"
drag, startPoint x: 92, startPoint y: 198, endPoint x: 27, endPoint y: 199, distance: 65.5
click at [27, 199] on div "[EMAIL_ADDRESS][DOMAIN_NAME] home" at bounding box center [69, 199] width 99 height 8
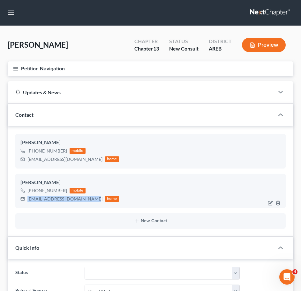
copy div "[EMAIL_ADDRESS][DOMAIN_NAME]"
click at [13, 67] on icon "button" at bounding box center [16, 69] width 6 height 6
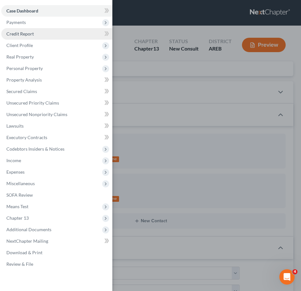
click at [18, 35] on span "Credit Report" at bounding box center [19, 33] width 27 height 5
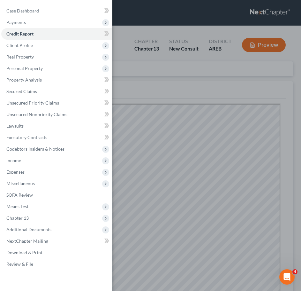
click at [186, 72] on div "Case Dashboard Payments Invoices Payments Payments Credit Report Client Profile" at bounding box center [150, 145] width 301 height 291
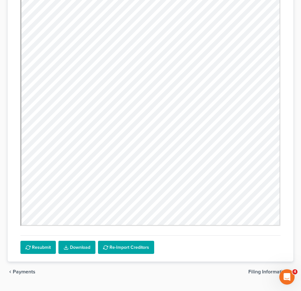
scroll to position [149, 0]
